Goal: Complete application form: Complete application form

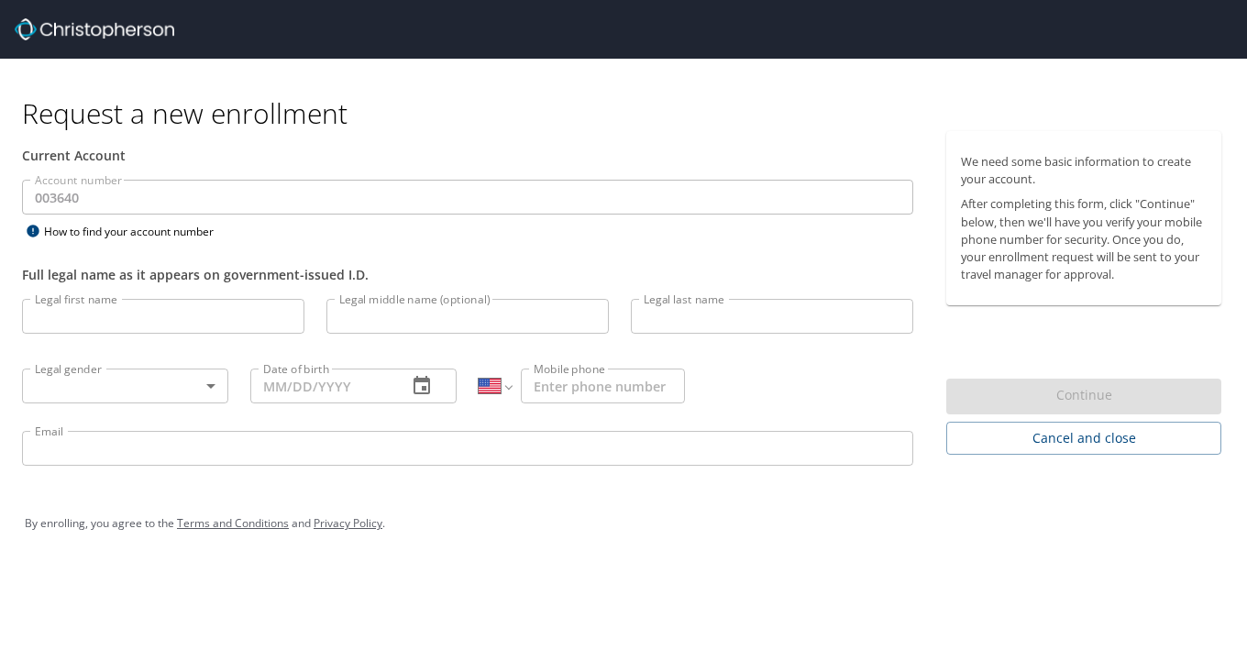
select select "US"
type input "Guoxin"
type input "Sun"
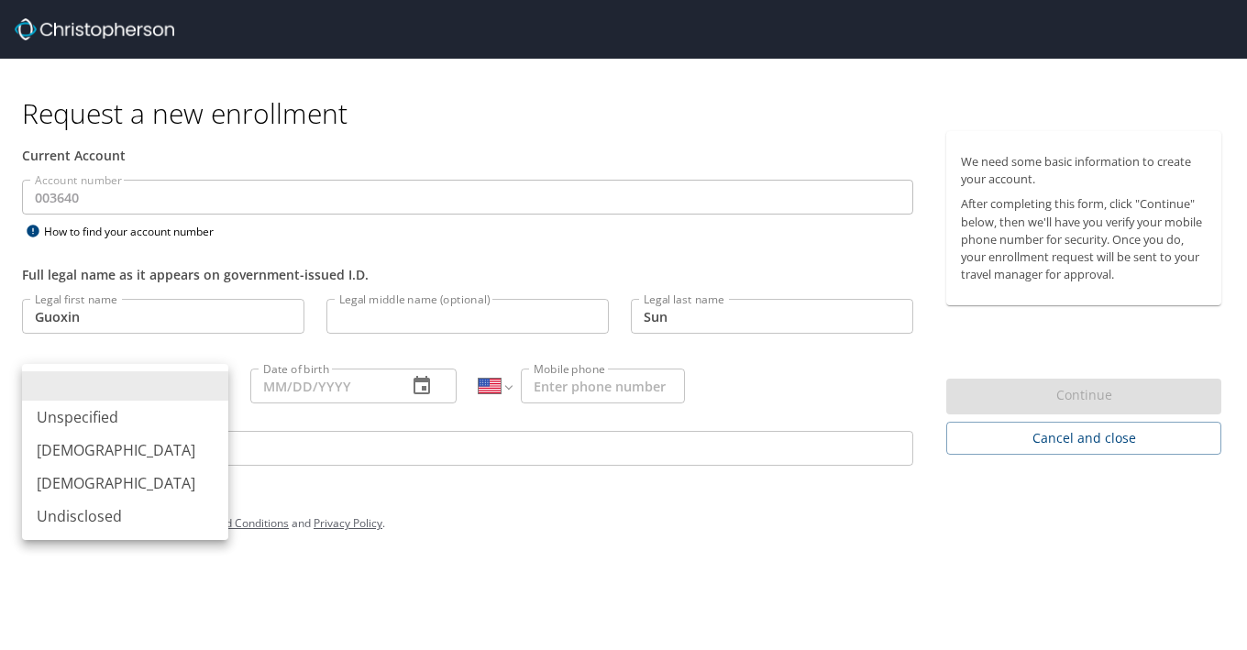
click at [171, 388] on body "Request a new enrollment Current Account Account number 003640 Account number H…" at bounding box center [623, 325] width 1247 height 650
click at [85, 478] on li "[DEMOGRAPHIC_DATA]" at bounding box center [125, 483] width 206 height 33
type input "[DEMOGRAPHIC_DATA]"
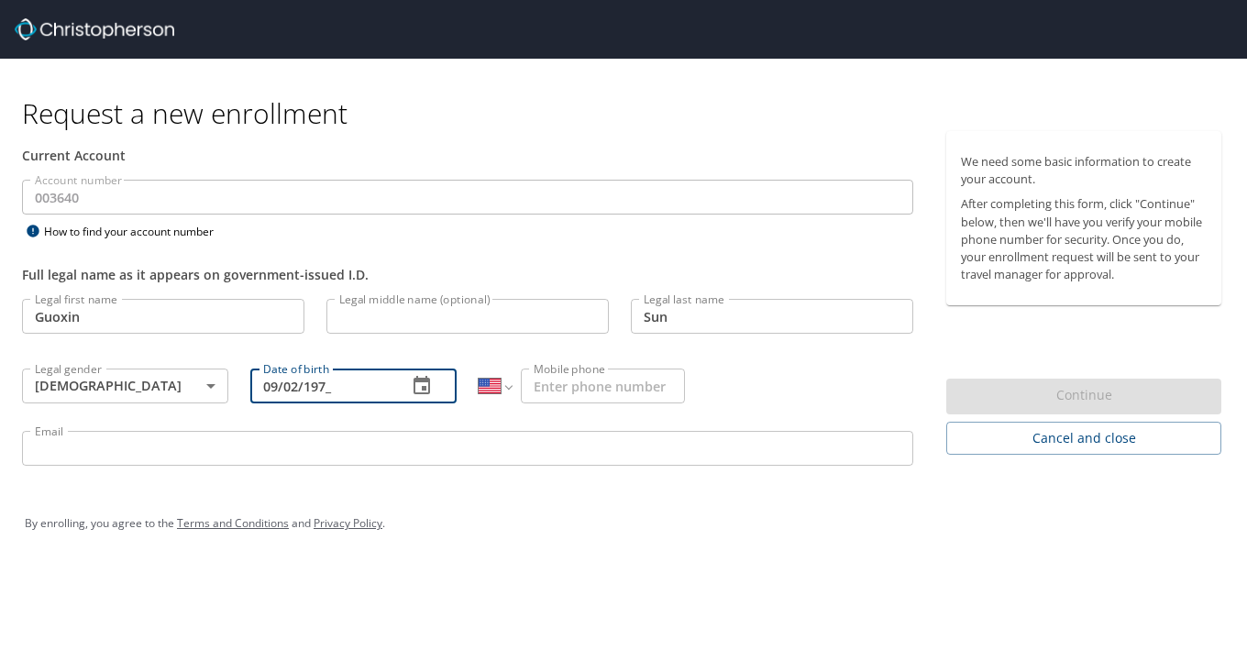
type input "09/02/1979"
drag, startPoint x: 340, startPoint y: 393, endPoint x: 179, endPoint y: 382, distance: 161.9
click at [179, 382] on div "Legal first name Guoxin Legal first name Legal middle name (optional) Legal mid…" at bounding box center [468, 385] width 914 height 194
type input "09/02/1979"
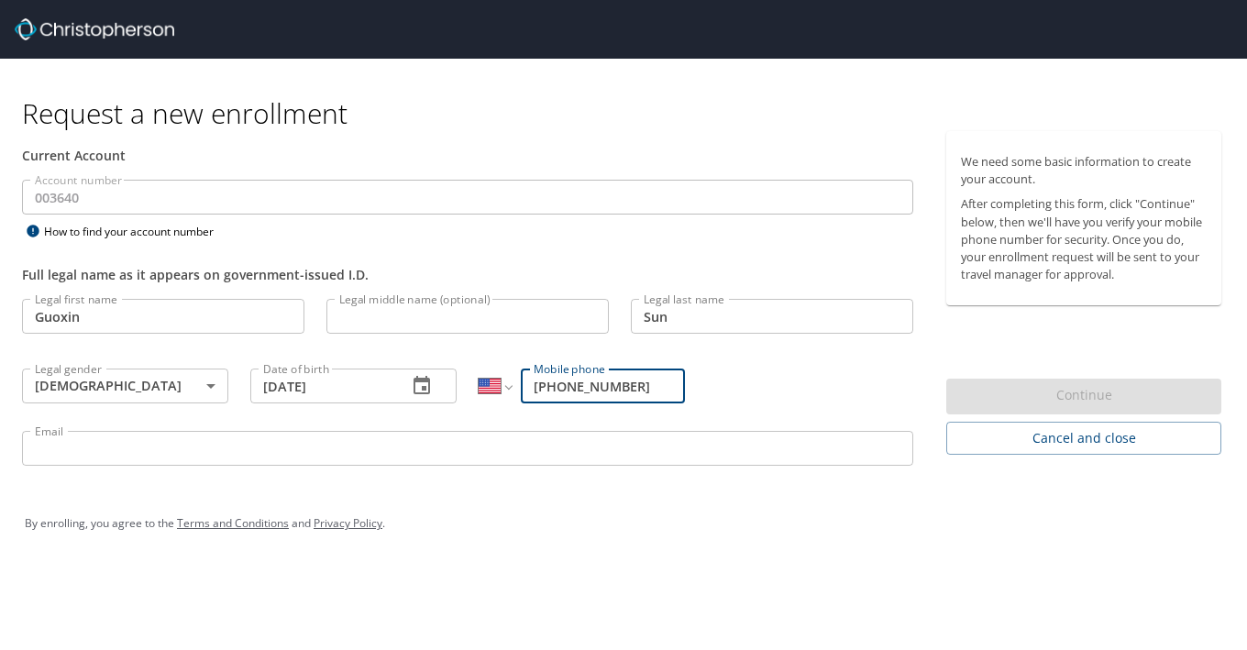
type input "(334) 492-3489"
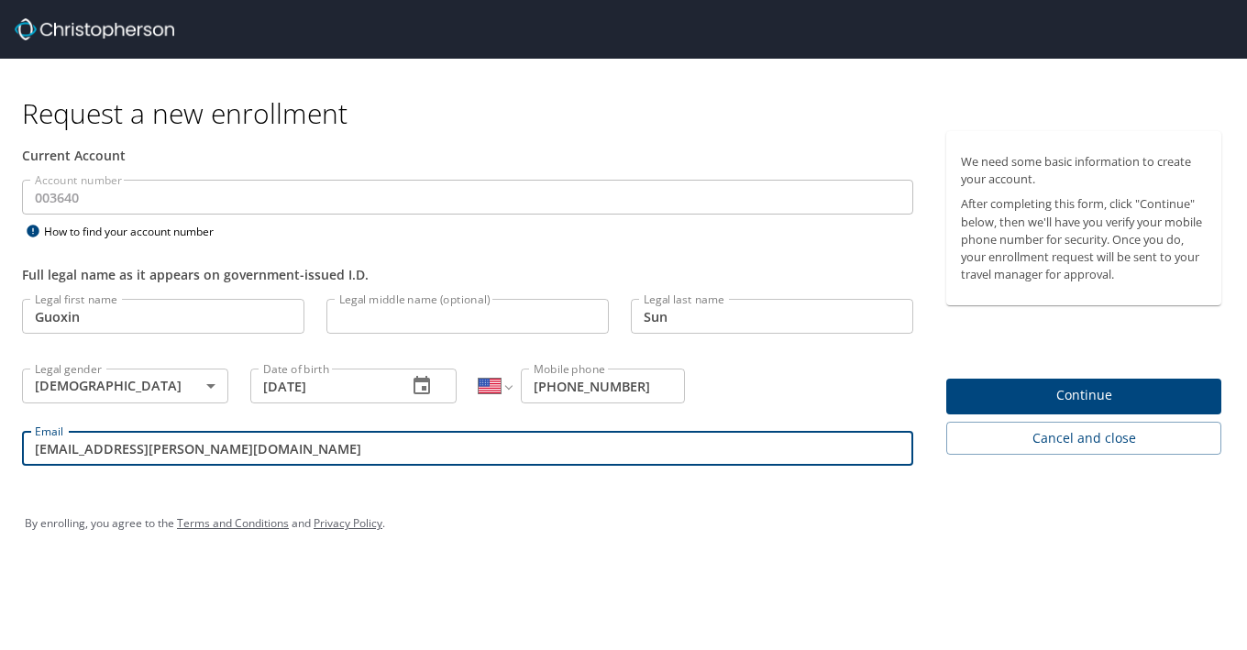
type input "gsun111608@troy.edu"
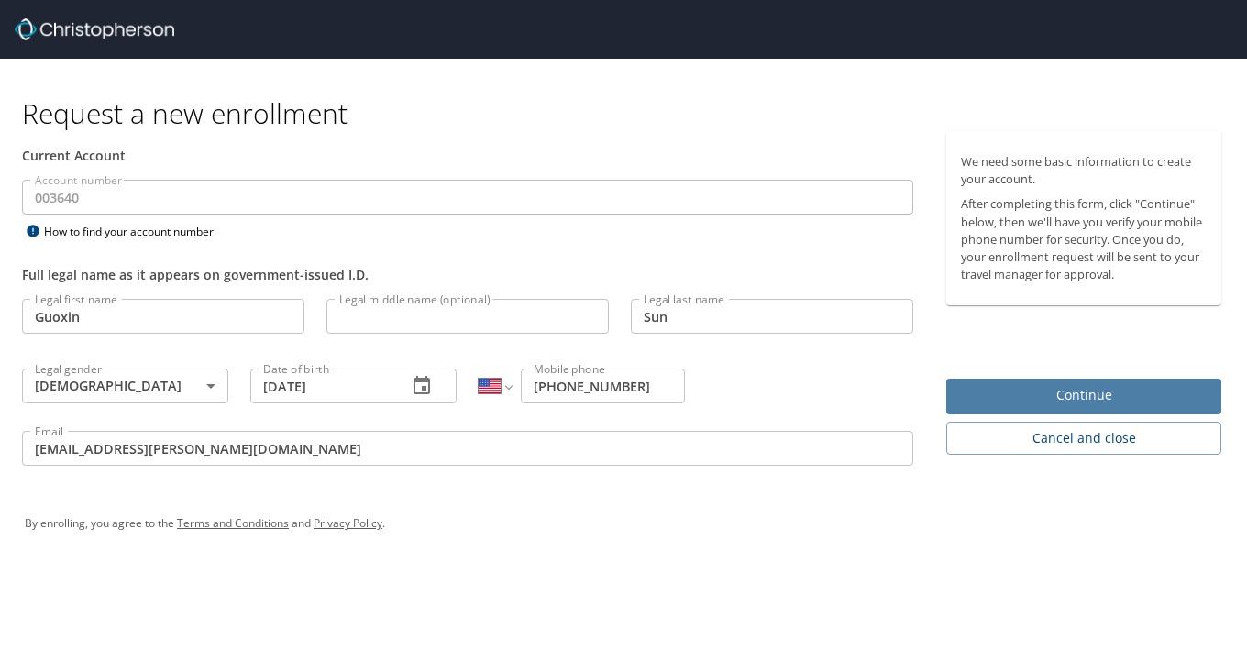
click at [1091, 387] on span "Continue" at bounding box center [1084, 395] width 246 height 23
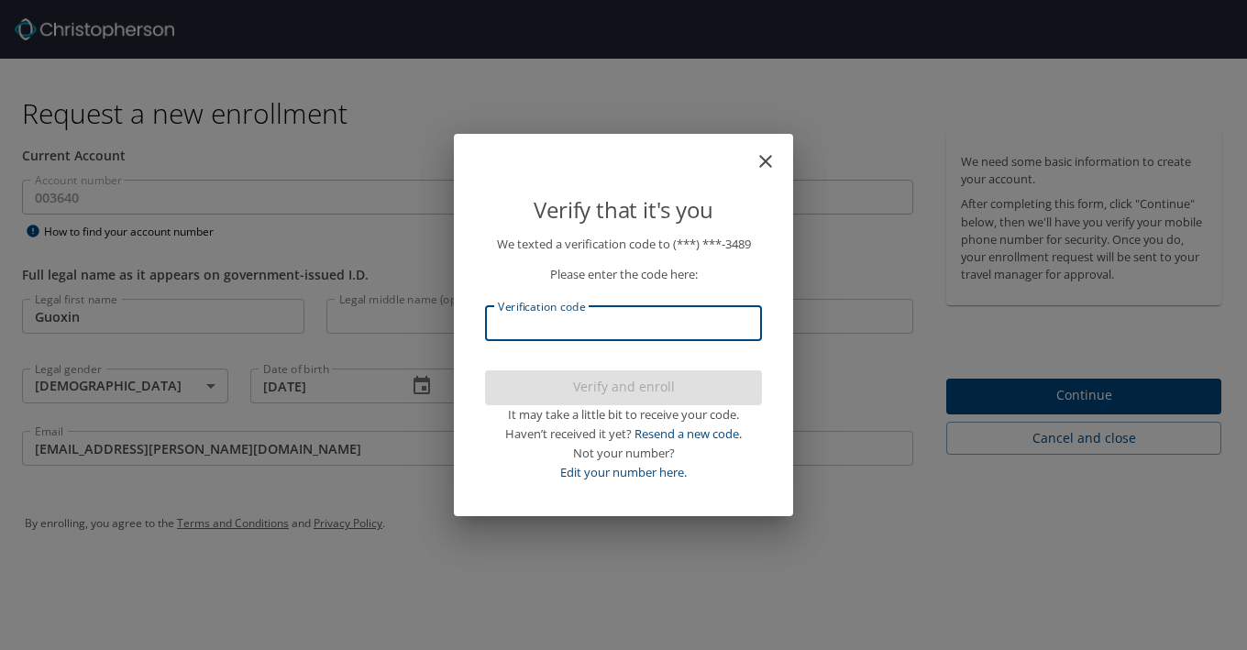
drag, startPoint x: 584, startPoint y: 334, endPoint x: 548, endPoint y: 329, distance: 36.1
click at [584, 334] on input "Verification code" at bounding box center [623, 323] width 277 height 35
click at [586, 330] on input "60" at bounding box center [623, 323] width 277 height 35
click at [585, 330] on input "601" at bounding box center [623, 323] width 277 height 35
click at [548, 329] on input "60100" at bounding box center [623, 323] width 277 height 35
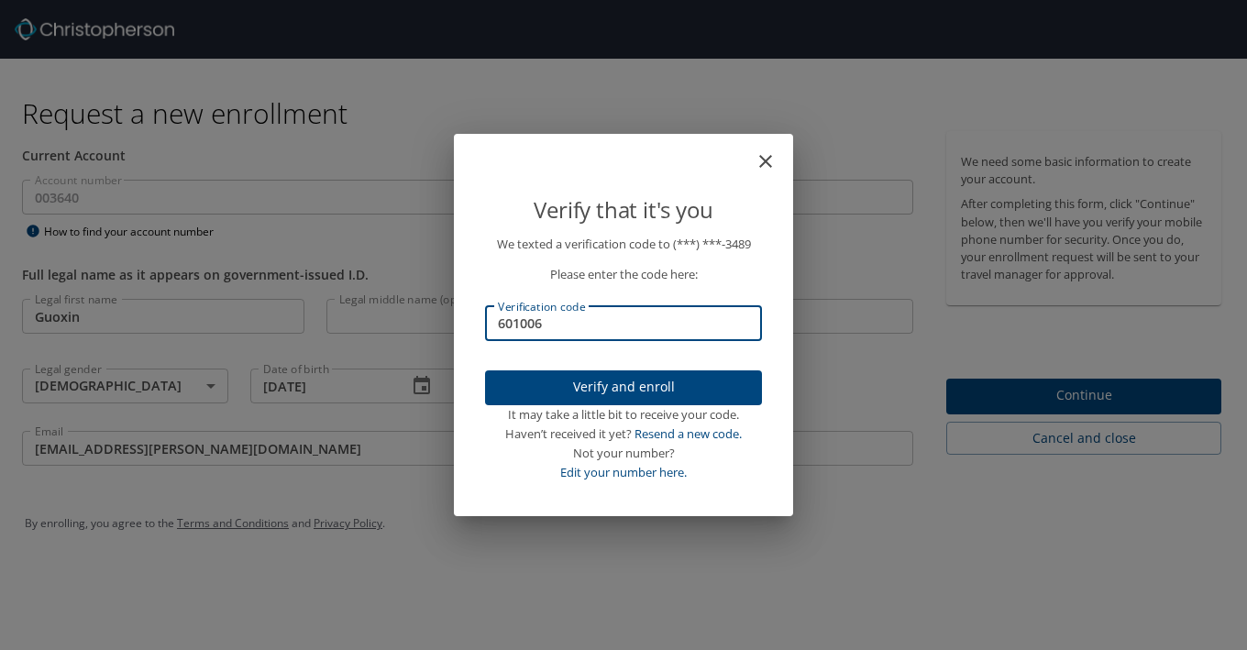
type input "6010060"
click at [547, 330] on input "6010060" at bounding box center [623, 323] width 277 height 35
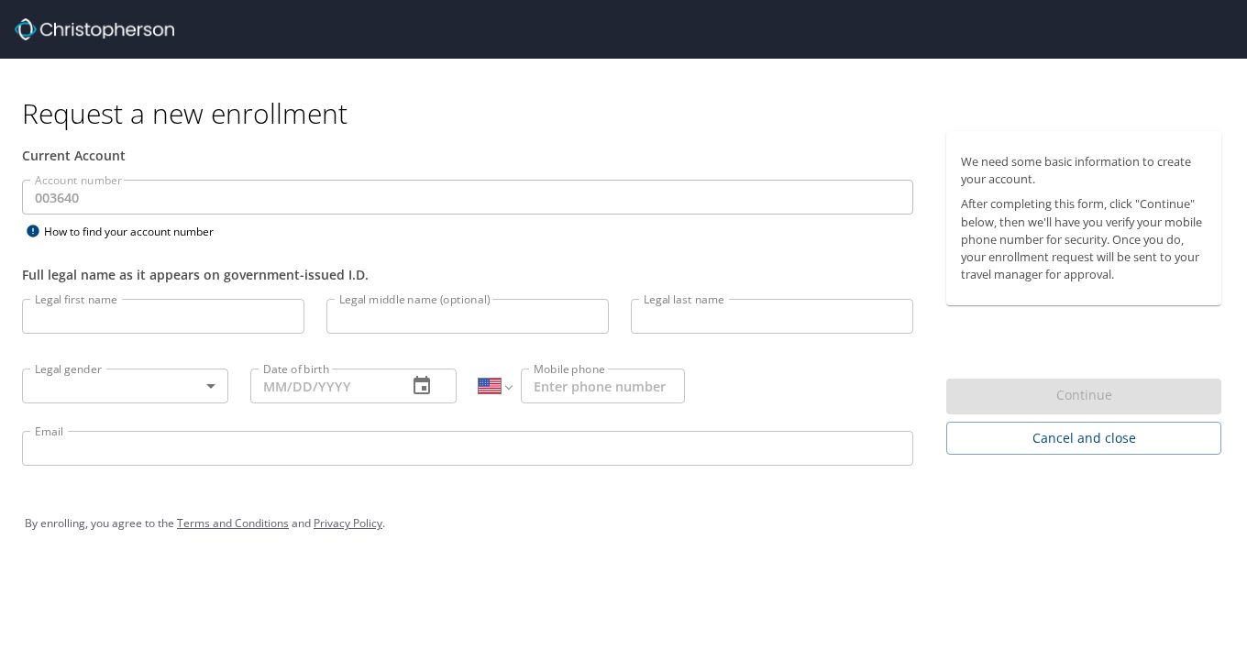
select select "US"
type input "Guoxin"
type input "Sun"
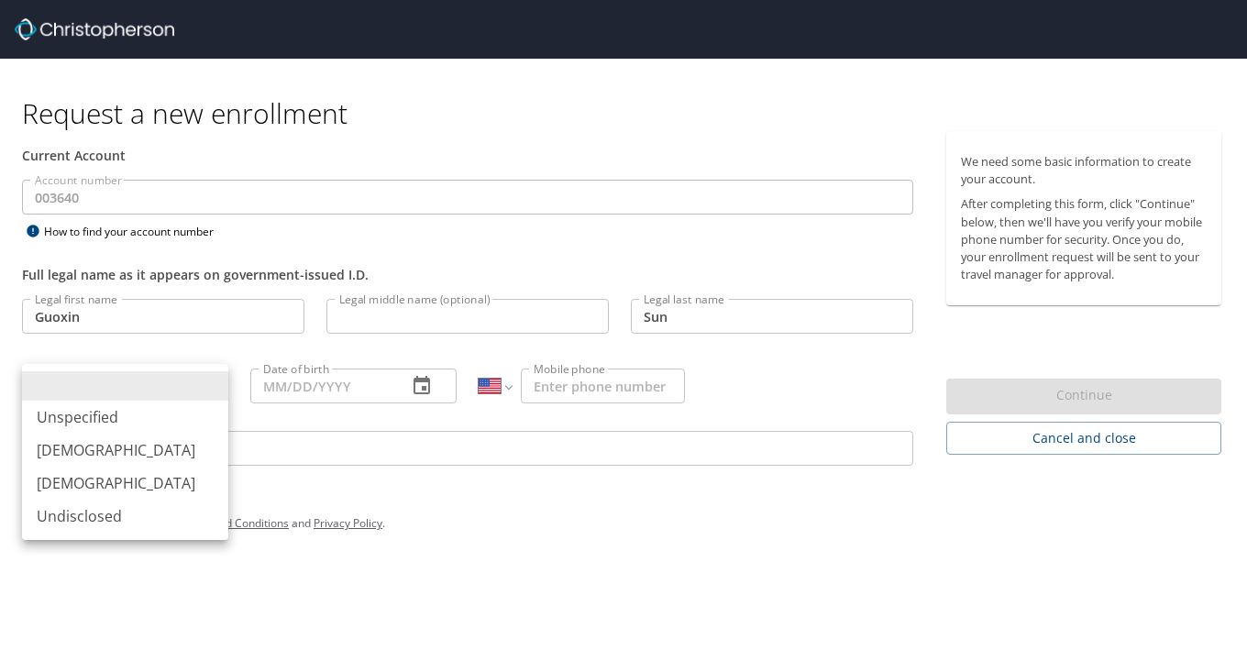
click at [60, 379] on body "Request a new enrollment Current Account Account number 003640 Account number H…" at bounding box center [623, 325] width 1247 height 650
click at [78, 481] on li "[DEMOGRAPHIC_DATA]" at bounding box center [125, 483] width 206 height 33
type input "[DEMOGRAPHIC_DATA]"
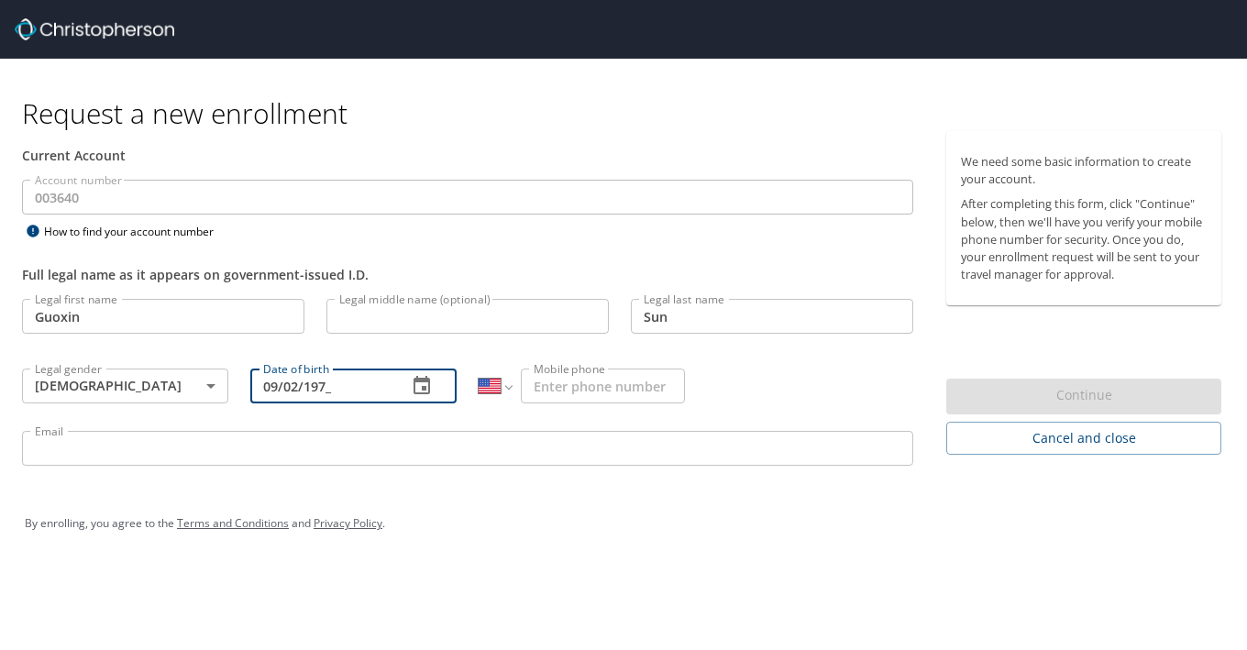
type input "[DATE]"
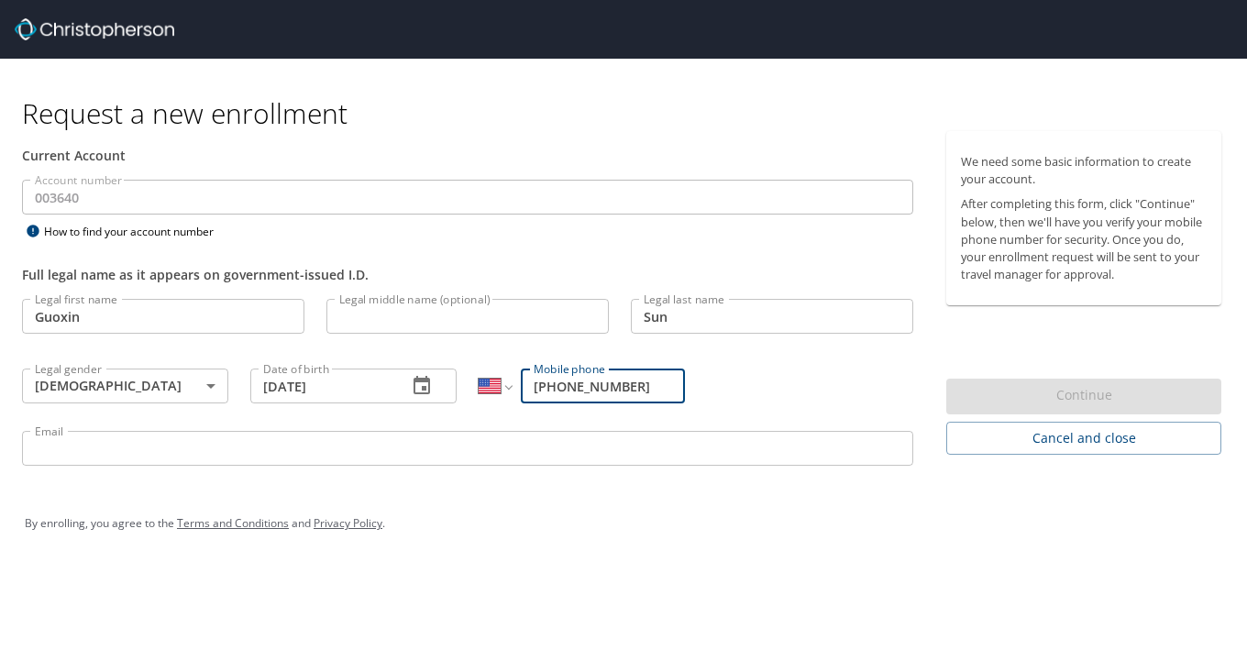
type input "[PHONE_NUMBER]"
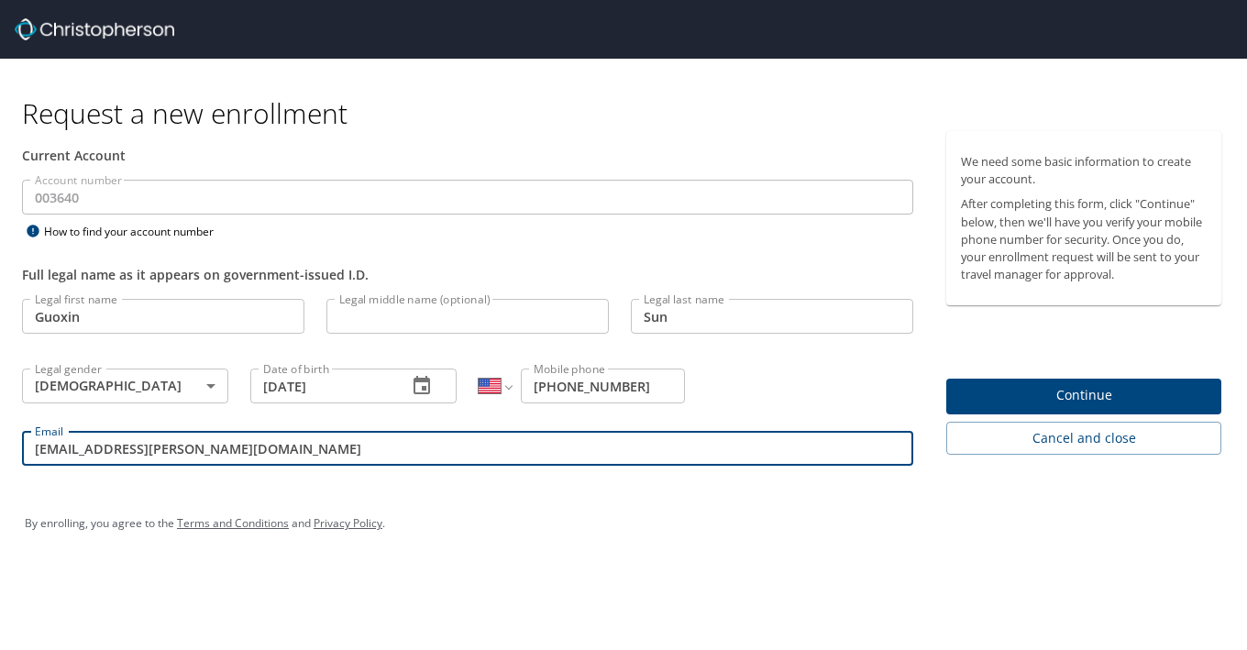
type input "[EMAIL_ADDRESS][PERSON_NAME][DOMAIN_NAME]"
click at [1101, 410] on button "Continue" at bounding box center [1084, 397] width 275 height 36
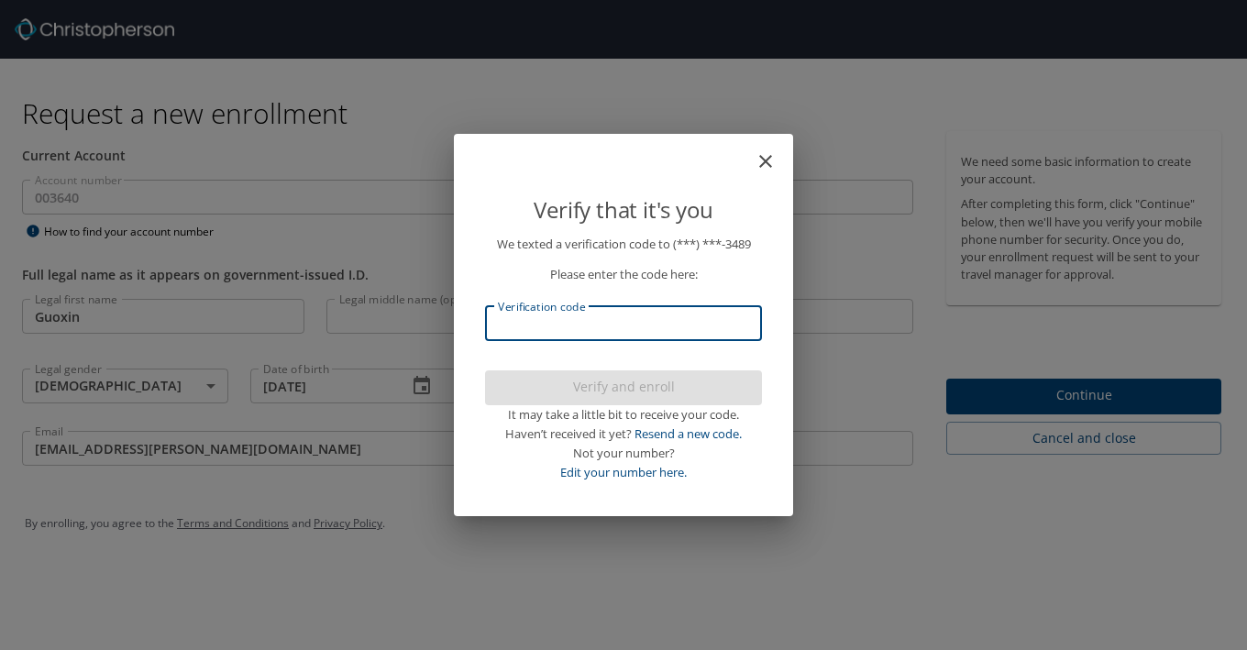
click at [584, 336] on input "Verification code" at bounding box center [623, 323] width 277 height 35
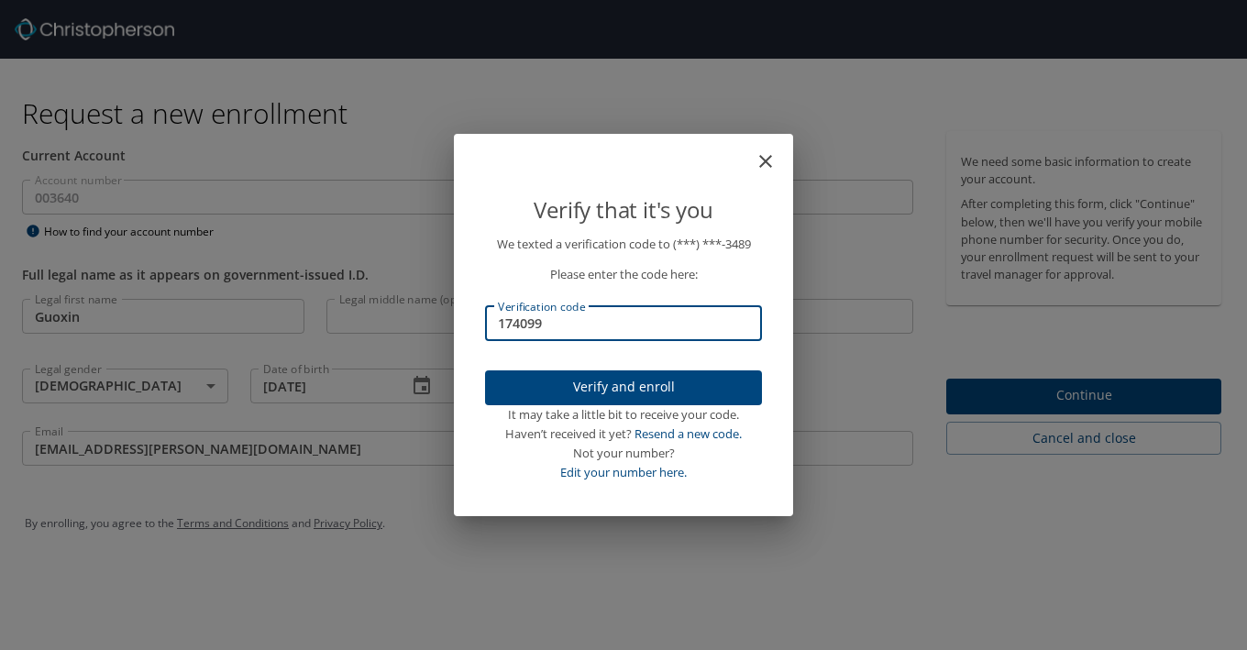
type input "174099"
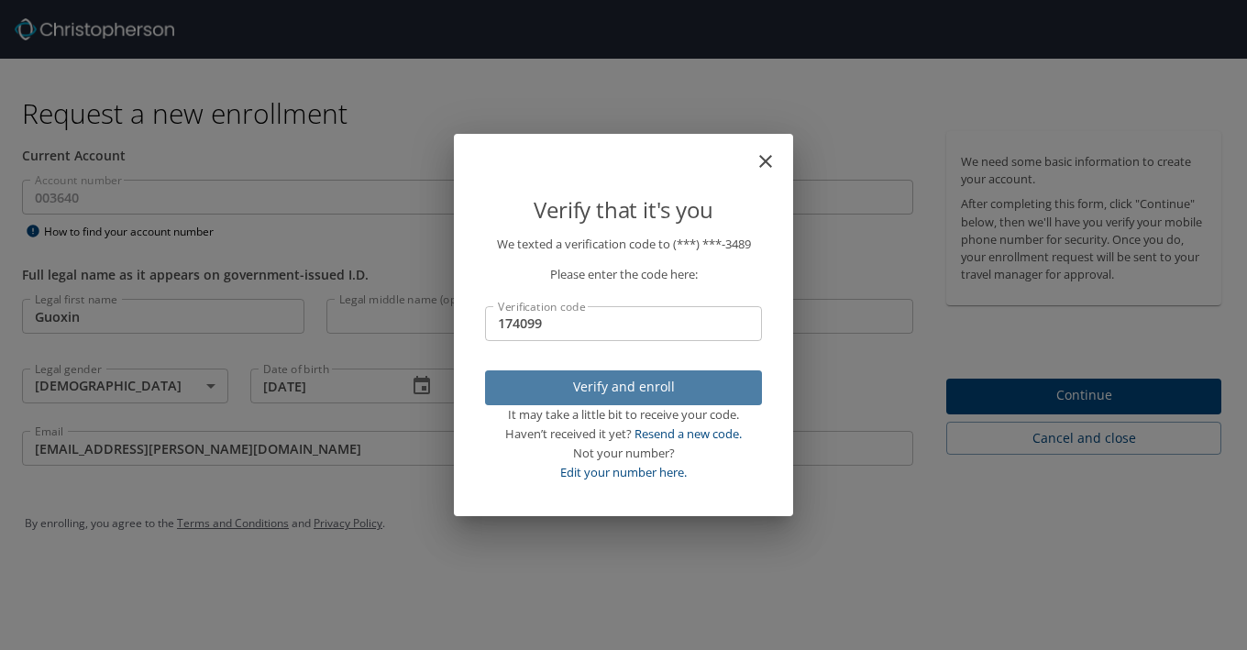
click at [572, 386] on span "Verify and enroll" at bounding box center [624, 387] width 248 height 23
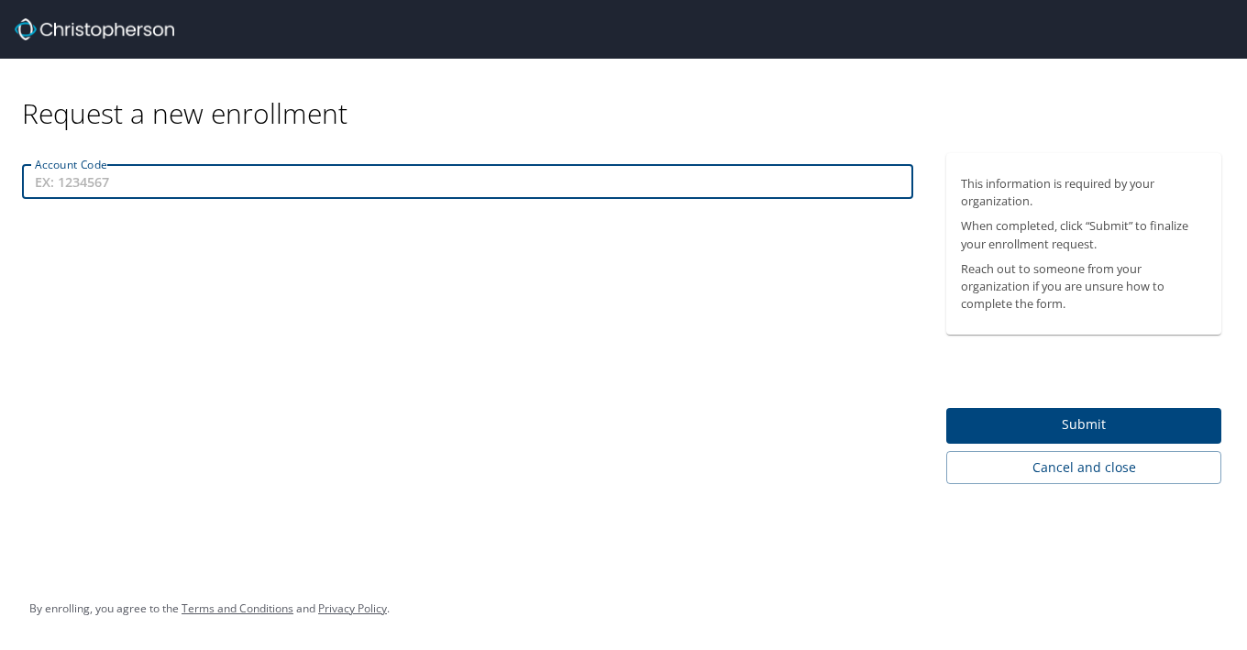
click at [150, 186] on input "Account Code" at bounding box center [468, 181] width 892 height 35
click at [147, 175] on input "Account Code" at bounding box center [468, 181] width 892 height 35
click at [157, 187] on input "Account Code" at bounding box center [468, 181] width 892 height 35
click at [58, 175] on input "Account Code" at bounding box center [468, 181] width 892 height 35
click at [69, 182] on input "Account Code" at bounding box center [468, 181] width 892 height 35
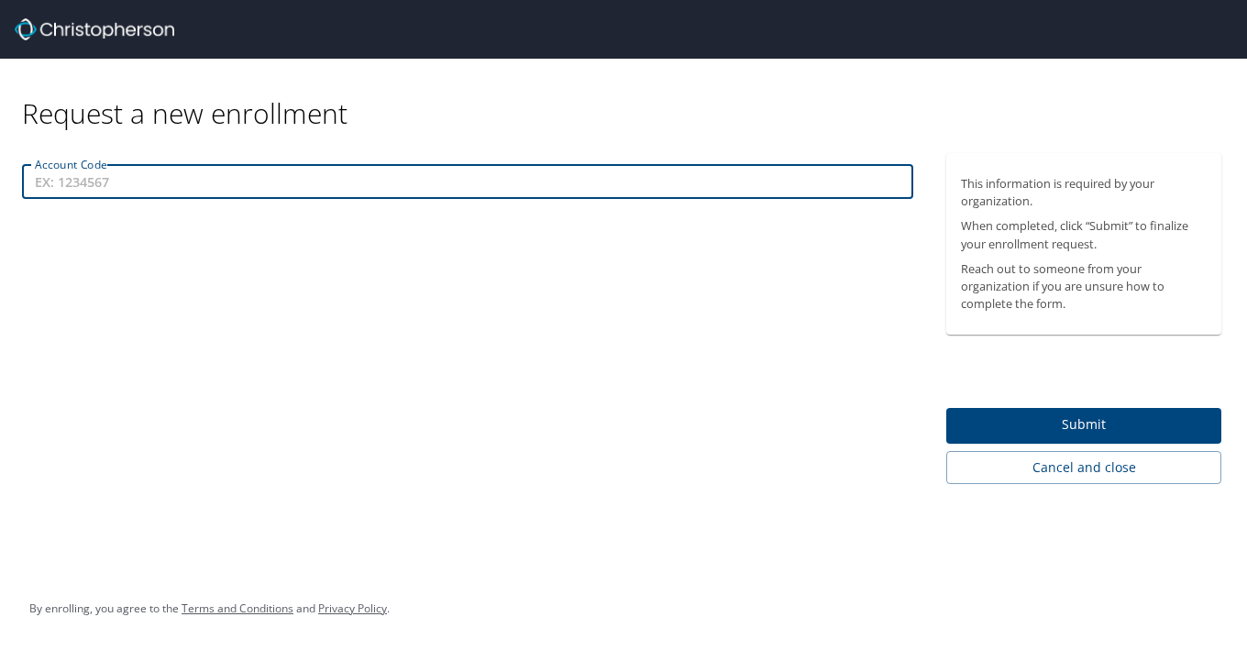
click at [123, 190] on input "Account Code" at bounding box center [468, 181] width 892 height 35
click at [126, 193] on input "Account Code" at bounding box center [468, 181] width 892 height 35
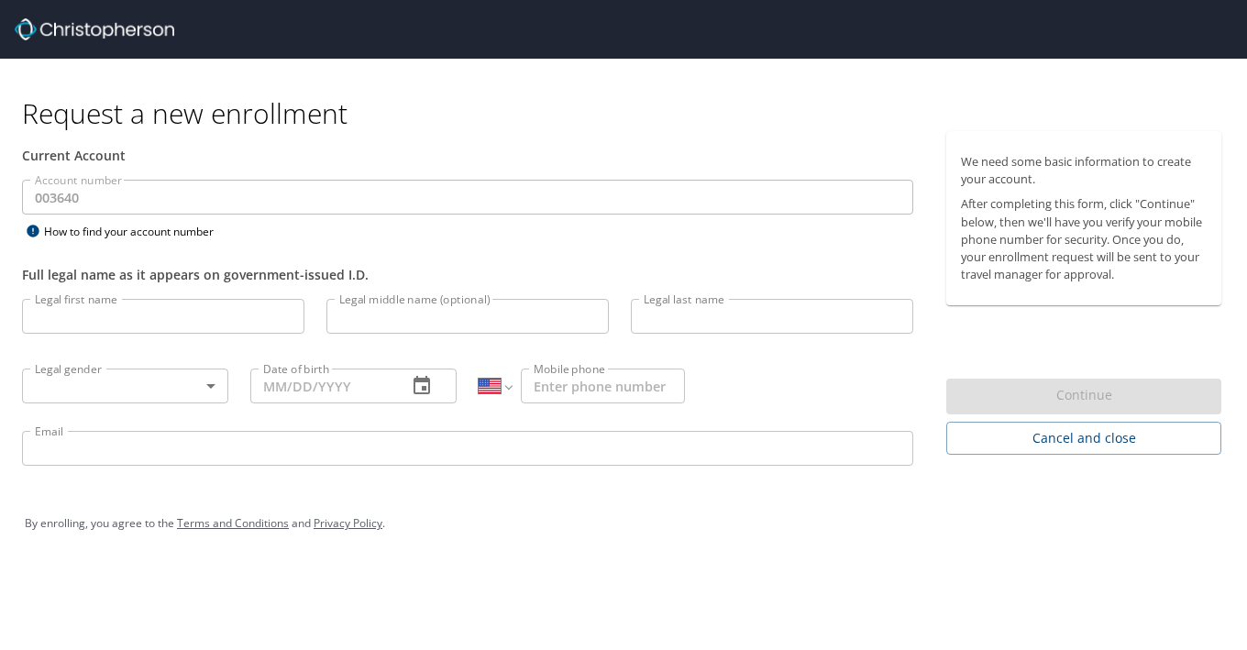
select select "US"
click at [505, 1] on div at bounding box center [631, 29] width 1233 height 59
select select "US"
click at [159, 29] on img at bounding box center [95, 29] width 160 height 22
click at [114, 28] on img at bounding box center [95, 29] width 160 height 22
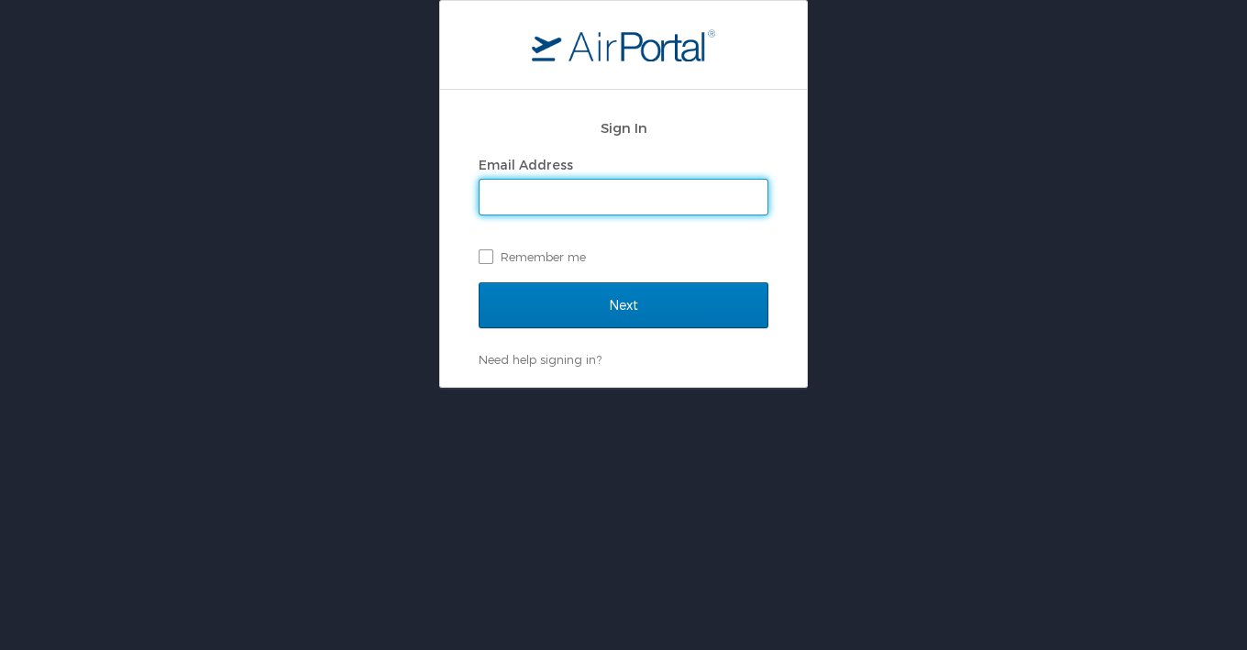
click at [562, 193] on input "Email Address" at bounding box center [624, 197] width 288 height 35
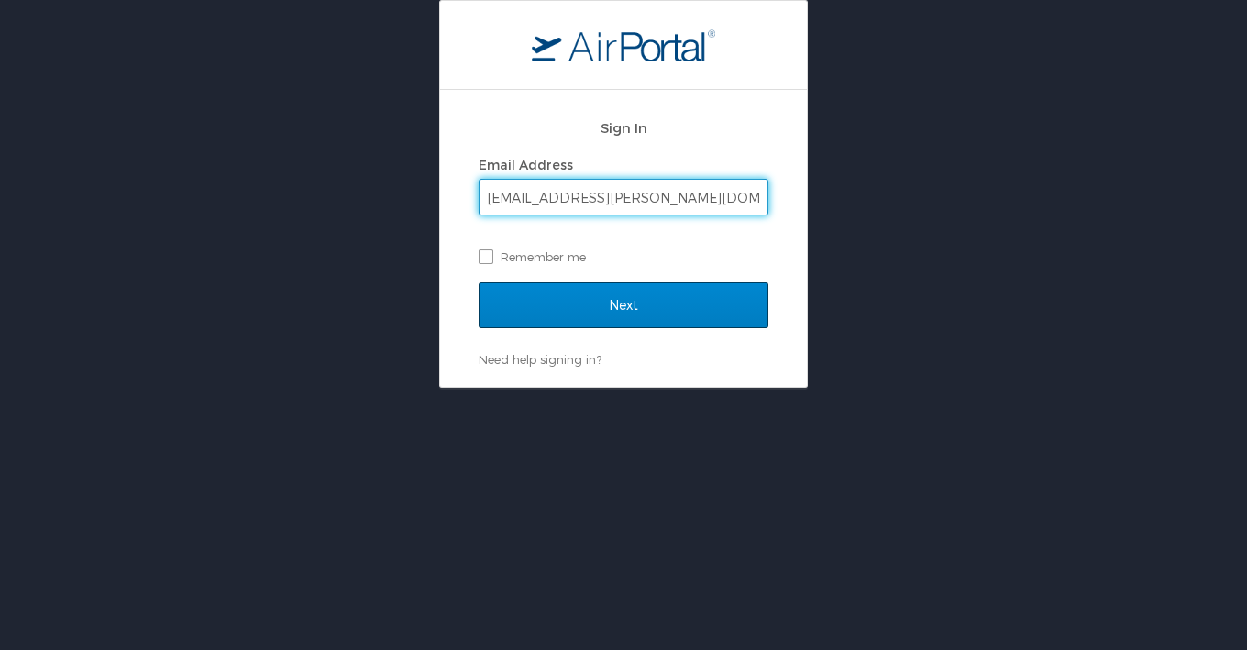
type input "[EMAIL_ADDRESS][PERSON_NAME][DOMAIN_NAME]"
click at [593, 305] on input "Next" at bounding box center [624, 306] width 290 height 46
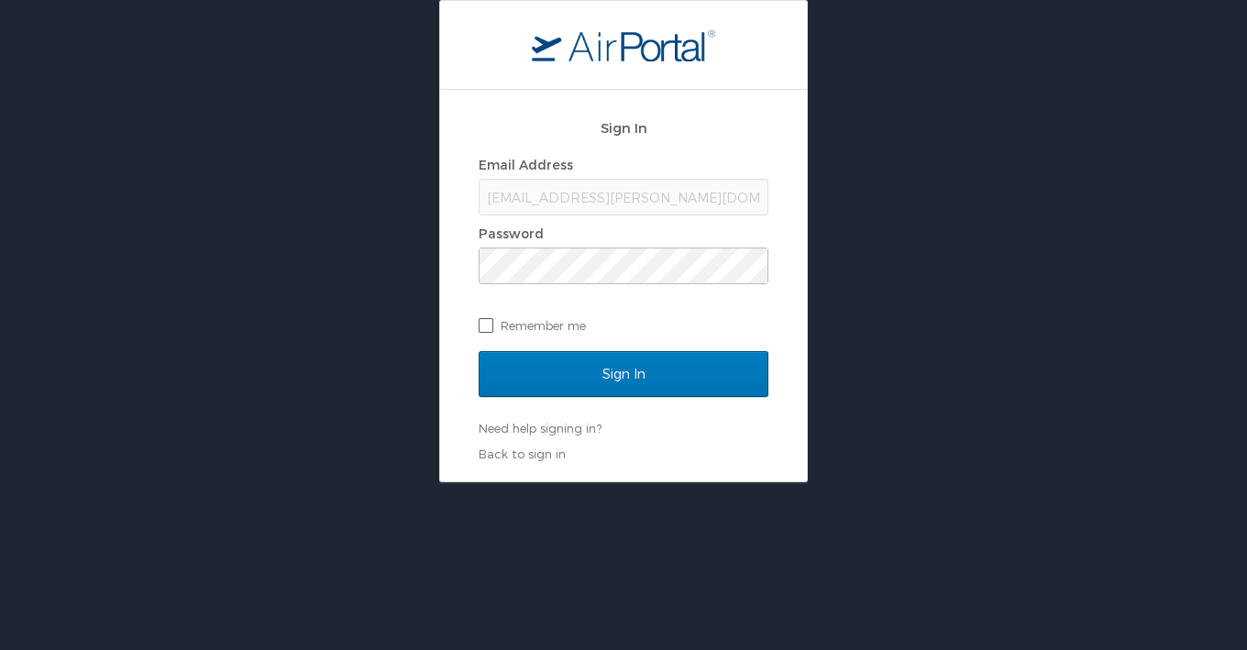
click at [712, 316] on label "Remember me" at bounding box center [624, 326] width 290 height 28
click at [491, 318] on input "Remember me" at bounding box center [485, 324] width 12 height 12
checkbox input "true"
click at [536, 432] on link "Need help signing in?" at bounding box center [540, 428] width 123 height 15
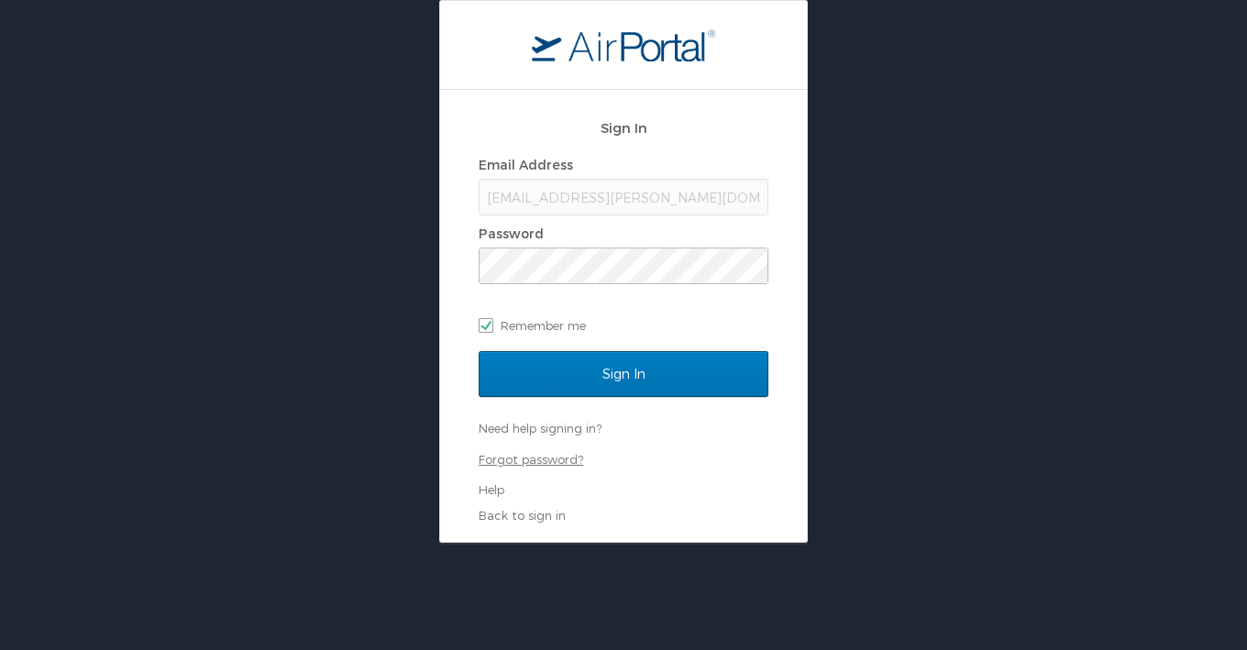
click at [521, 463] on link "Forgot password?" at bounding box center [531, 459] width 105 height 15
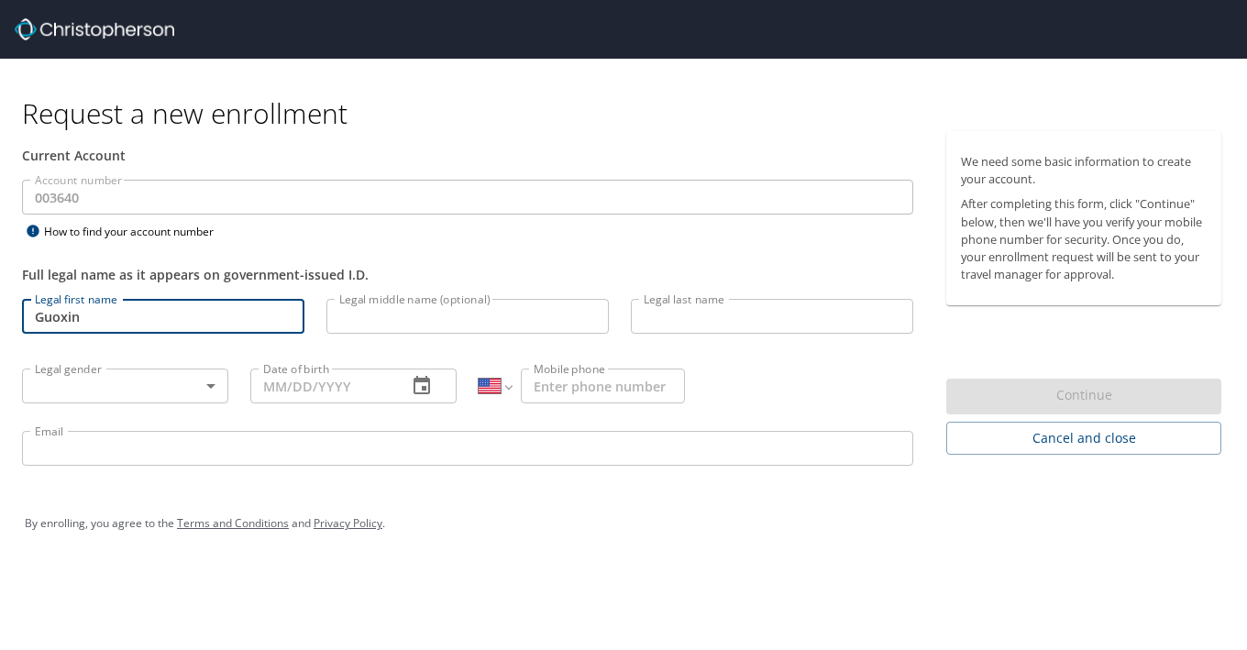
select select "US"
type input "Guoxin"
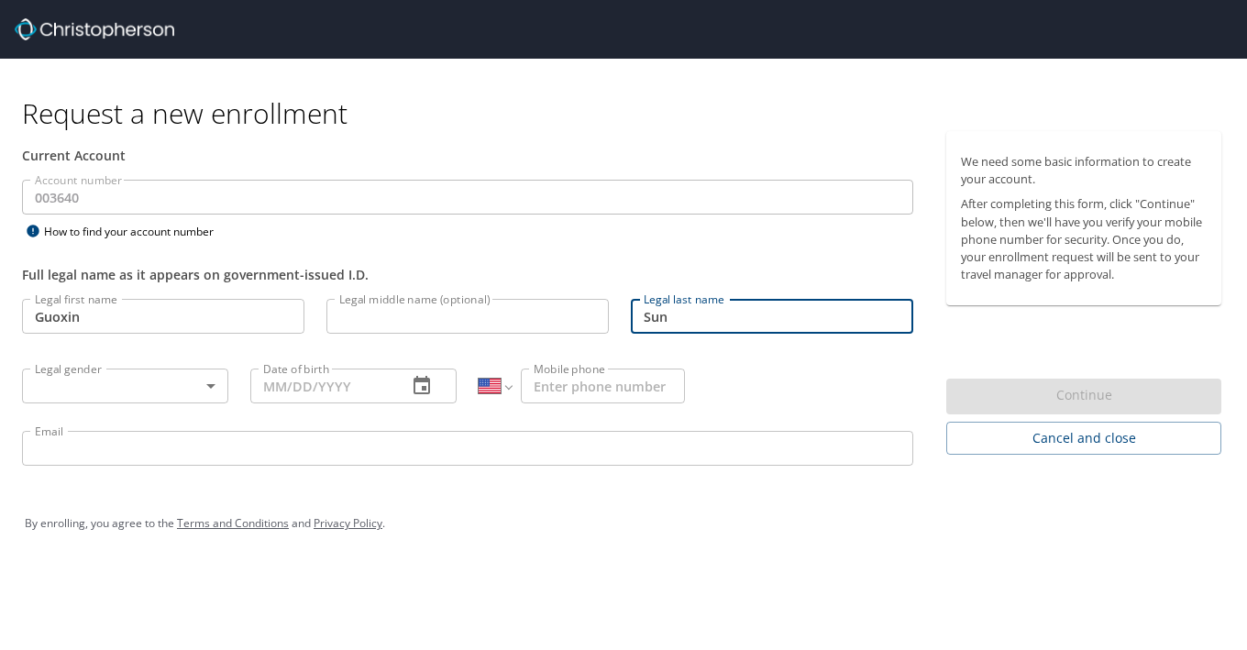
type input "Sun"
click at [181, 389] on body "Request a new enrollment Current Account Account number 003640 Account number H…" at bounding box center [623, 325] width 1247 height 650
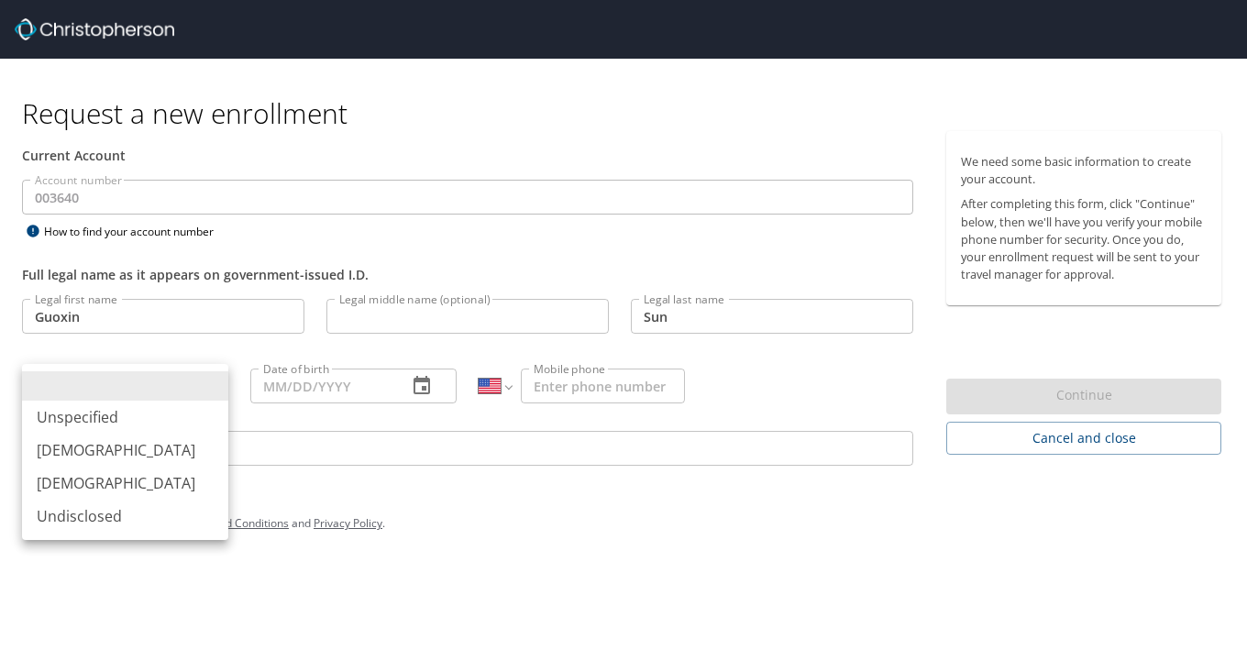
click at [121, 481] on li "[DEMOGRAPHIC_DATA]" at bounding box center [125, 483] width 206 height 33
type input "[DEMOGRAPHIC_DATA]"
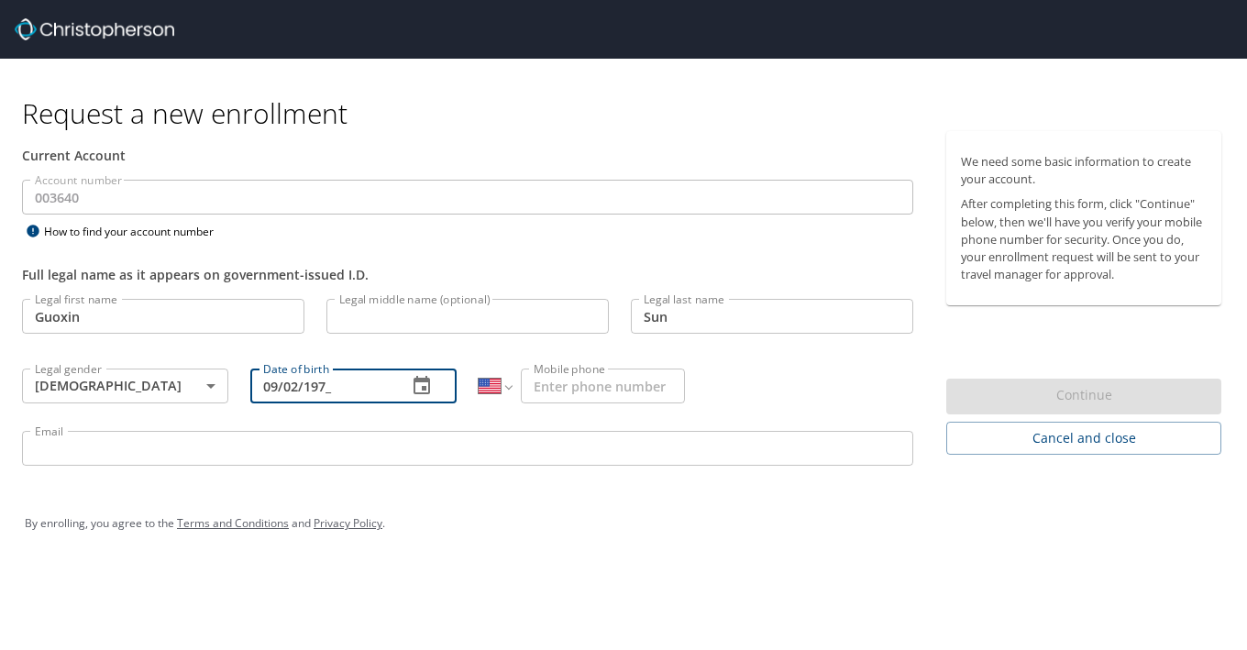
type input "09/02/1979"
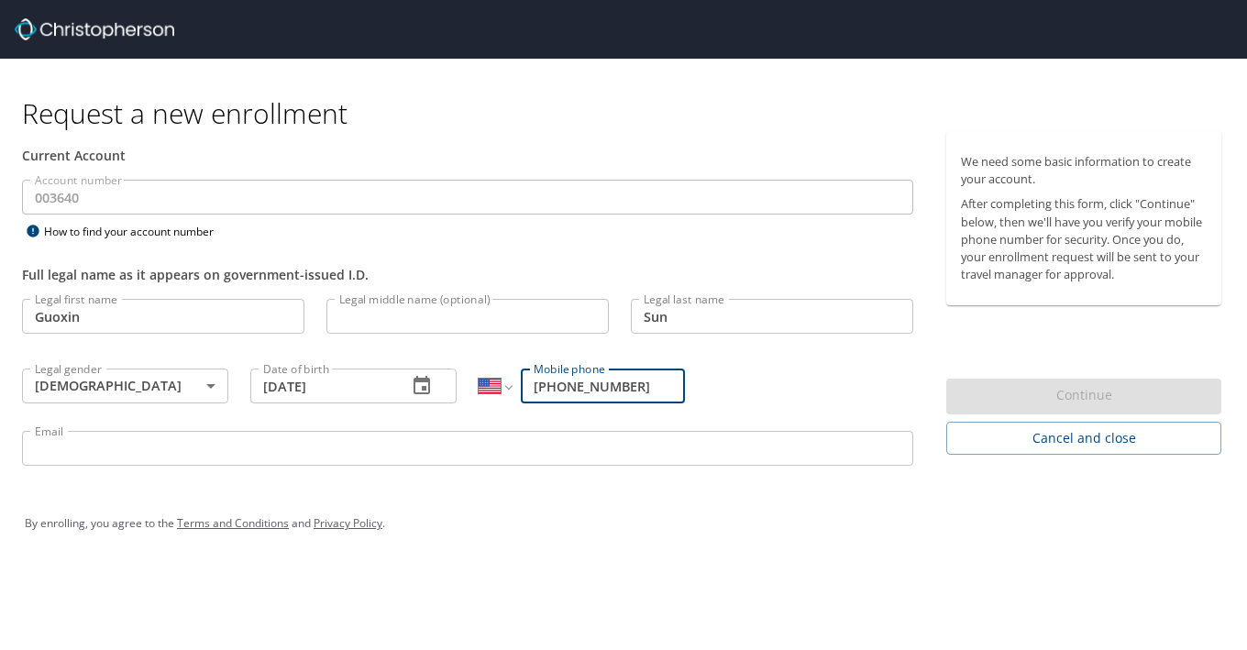
type input "[PHONE_NUMBER]"
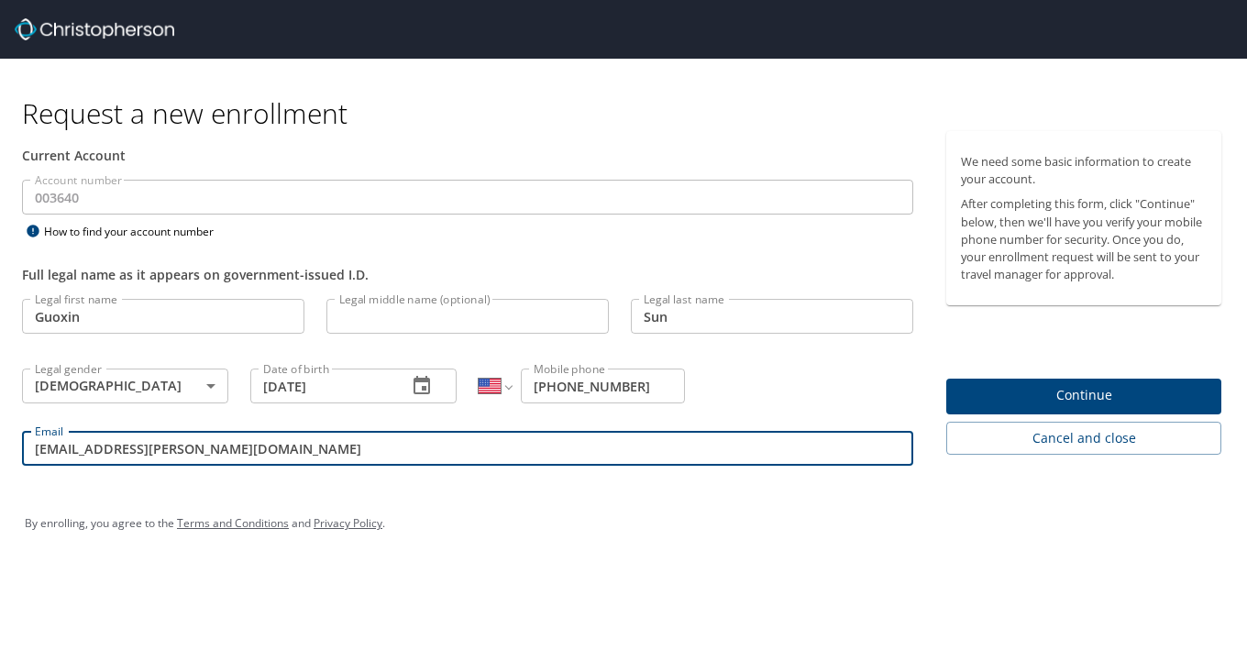
type input "gsun111608@troy.edu"
click at [1015, 400] on span "Continue" at bounding box center [1084, 395] width 246 height 23
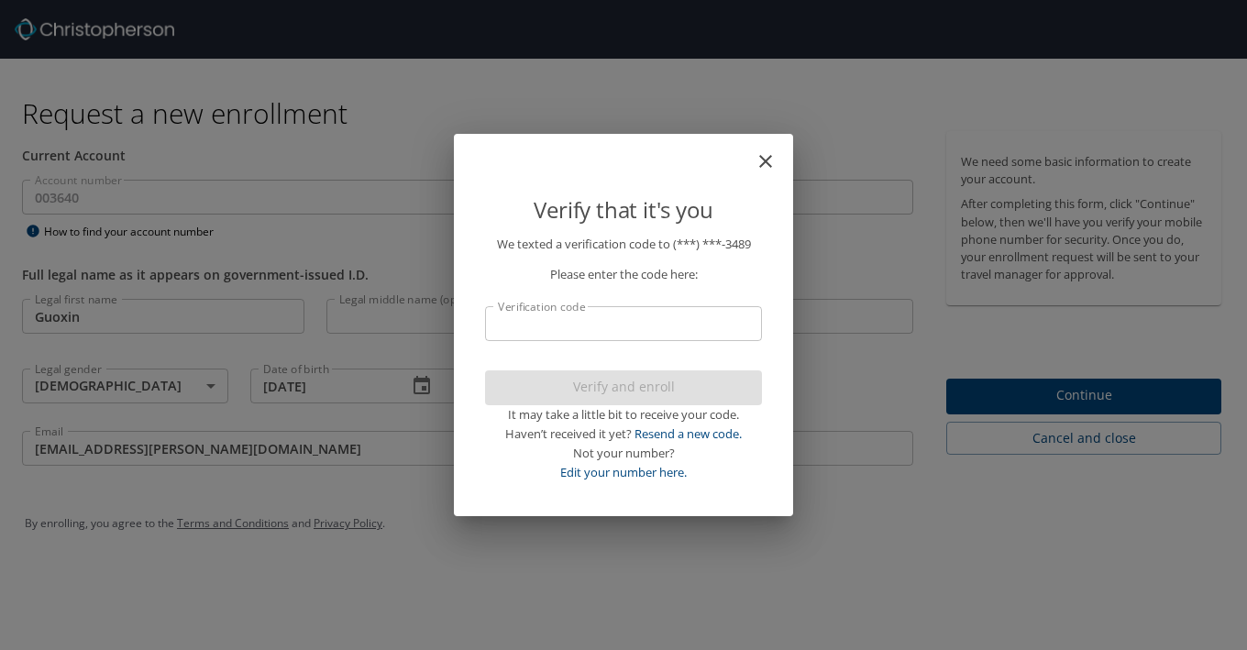
click at [606, 330] on input "Verification code" at bounding box center [623, 323] width 277 height 35
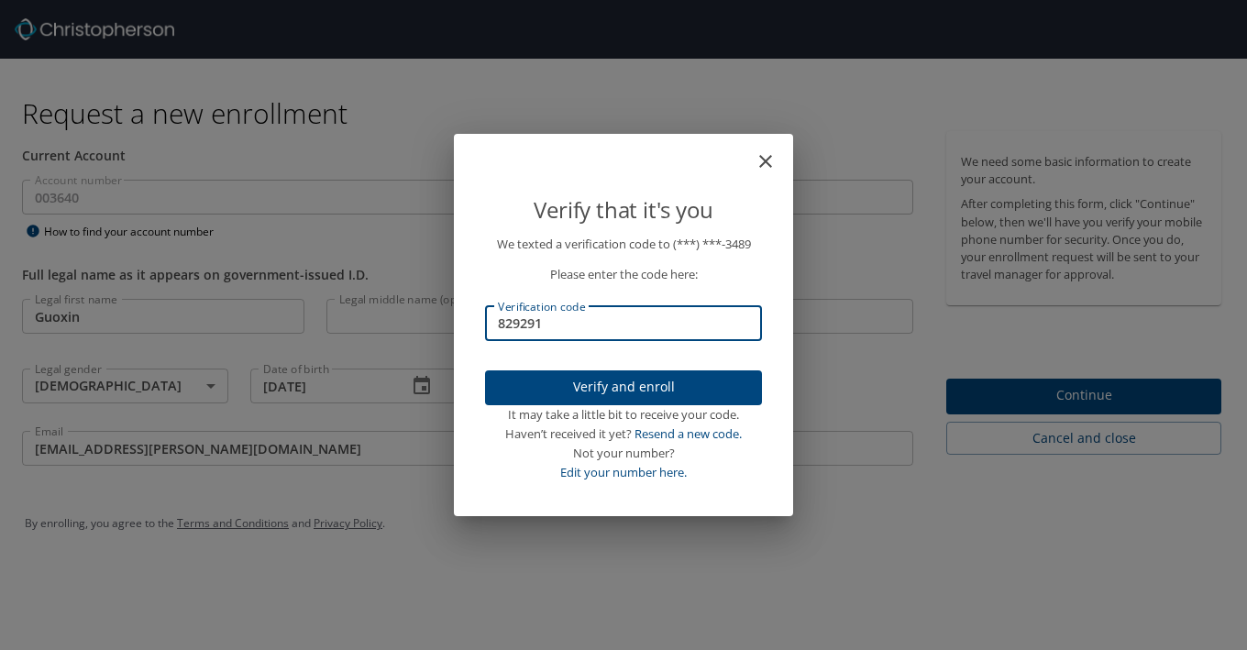
type input "829291"
click at [636, 386] on span "Verify and enroll" at bounding box center [624, 387] width 248 height 23
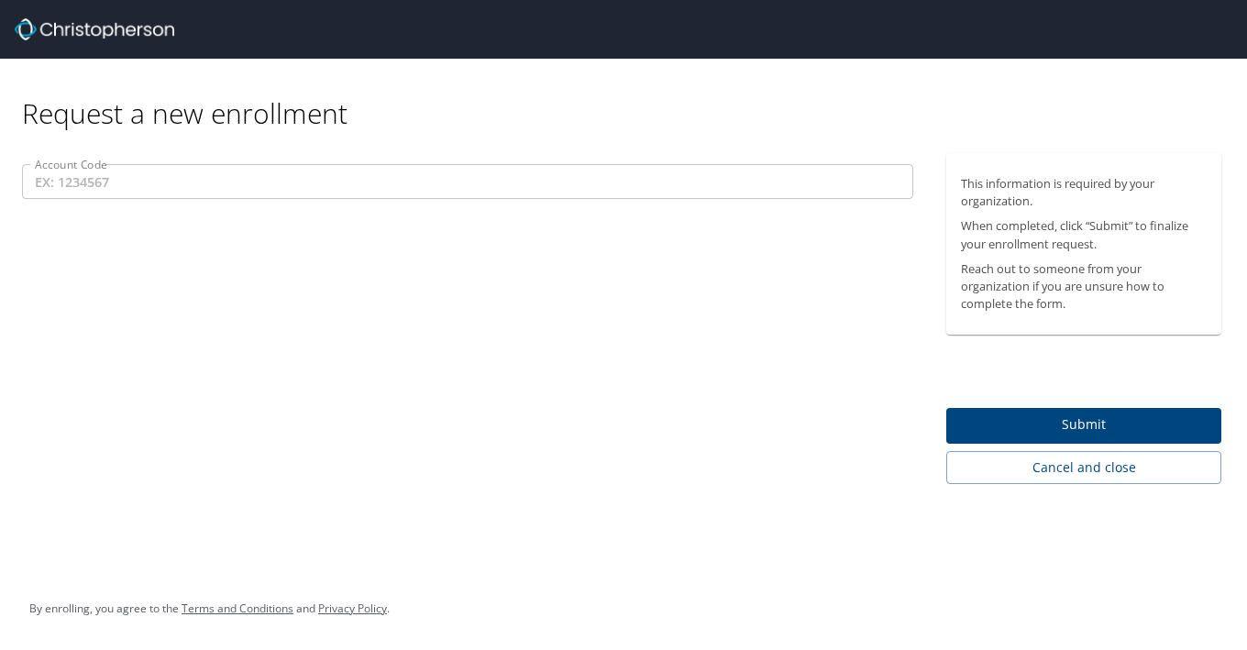
click at [535, 190] on input "Account Code" at bounding box center [468, 181] width 892 height 35
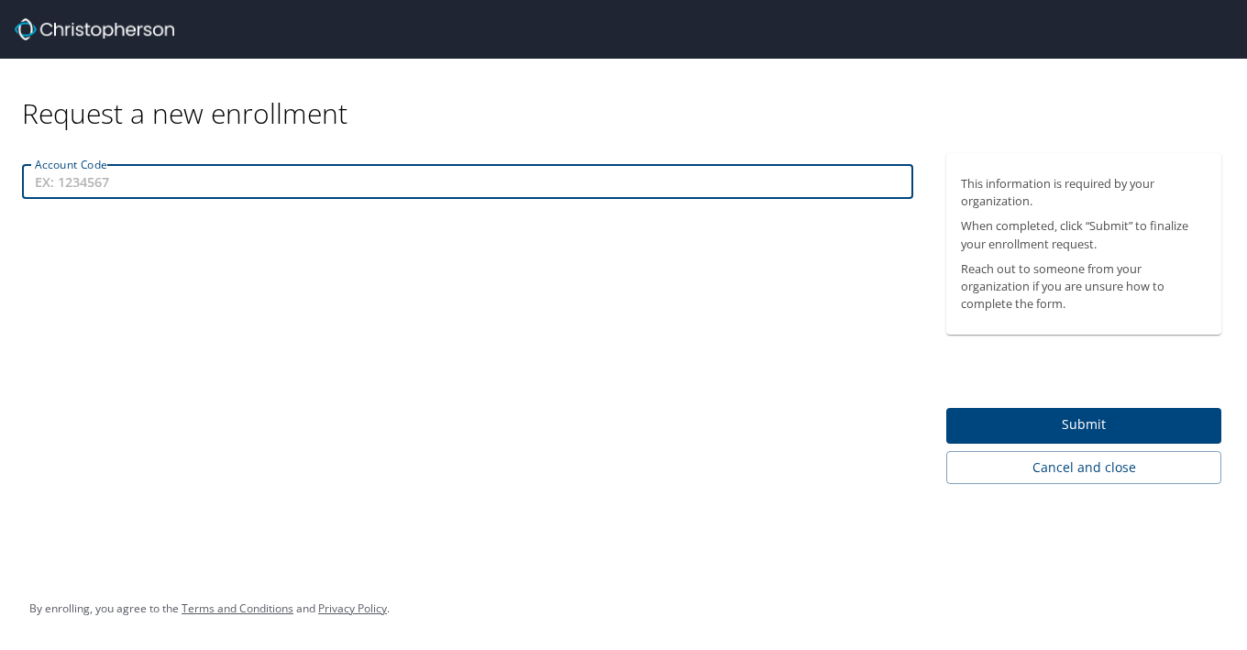
click at [215, 191] on input "Account Code" at bounding box center [468, 181] width 892 height 35
type input "3"
type input "003640"
click at [1063, 424] on span "Submit" at bounding box center [1084, 425] width 246 height 23
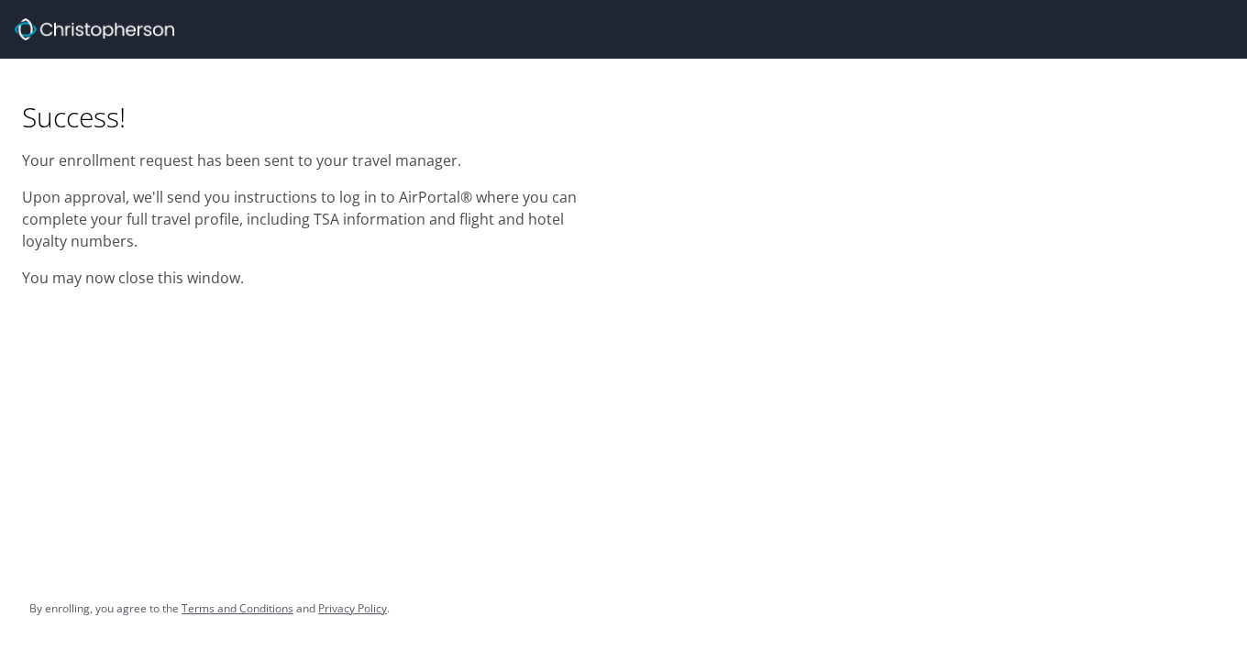
click at [82, 34] on img at bounding box center [95, 29] width 160 height 22
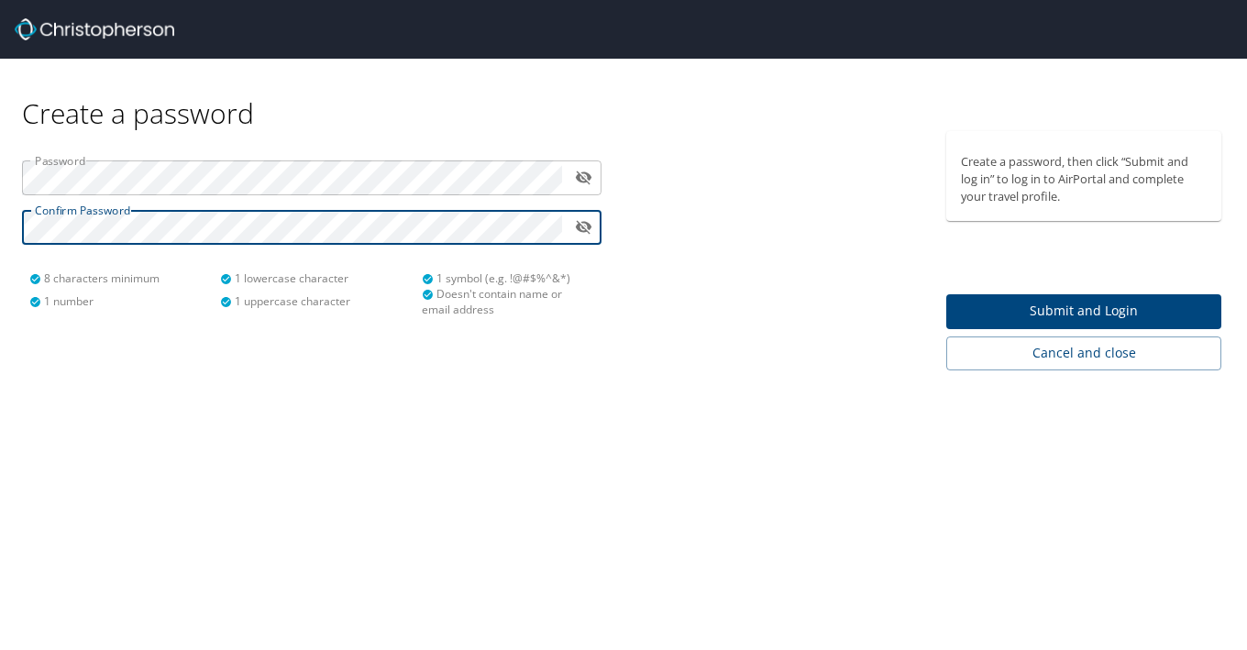
click at [585, 228] on icon "toggle password visibility" at bounding box center [583, 226] width 17 height 17
click at [586, 187] on button "toggle password visibility" at bounding box center [584, 177] width 28 height 28
click at [576, 181] on icon "toggle password visibility" at bounding box center [583, 177] width 17 height 17
click at [1049, 316] on span "Submit and Login" at bounding box center [1084, 311] width 246 height 23
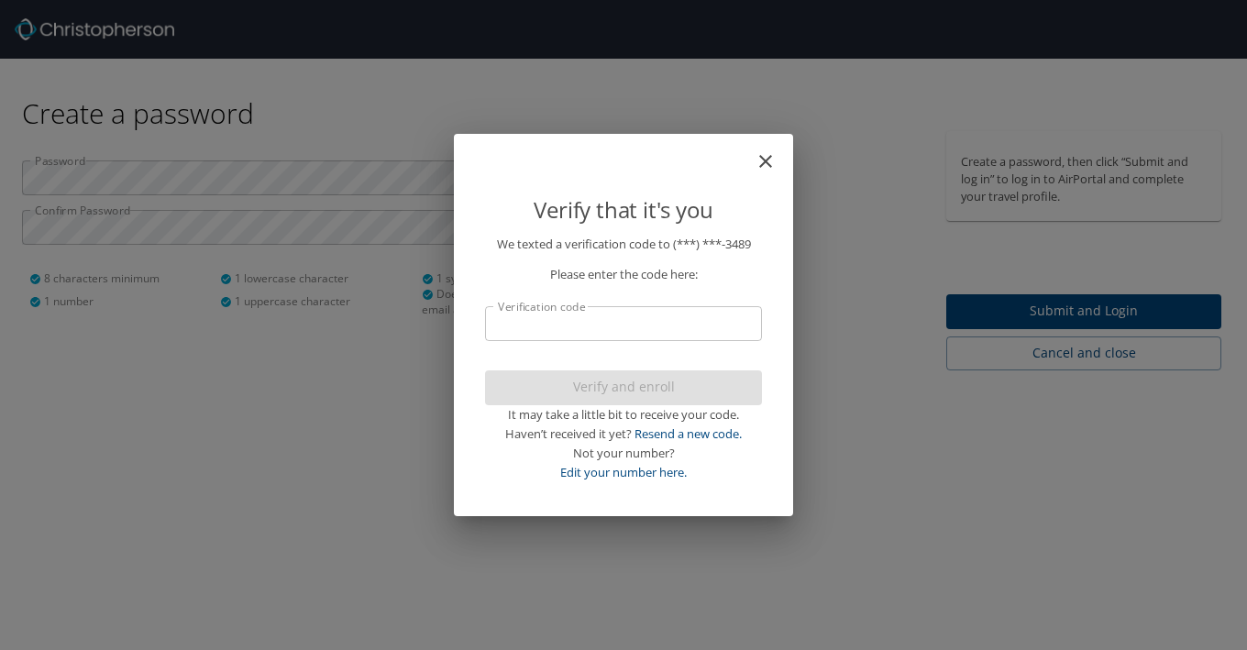
click at [612, 331] on input "Verification code" at bounding box center [623, 323] width 277 height 35
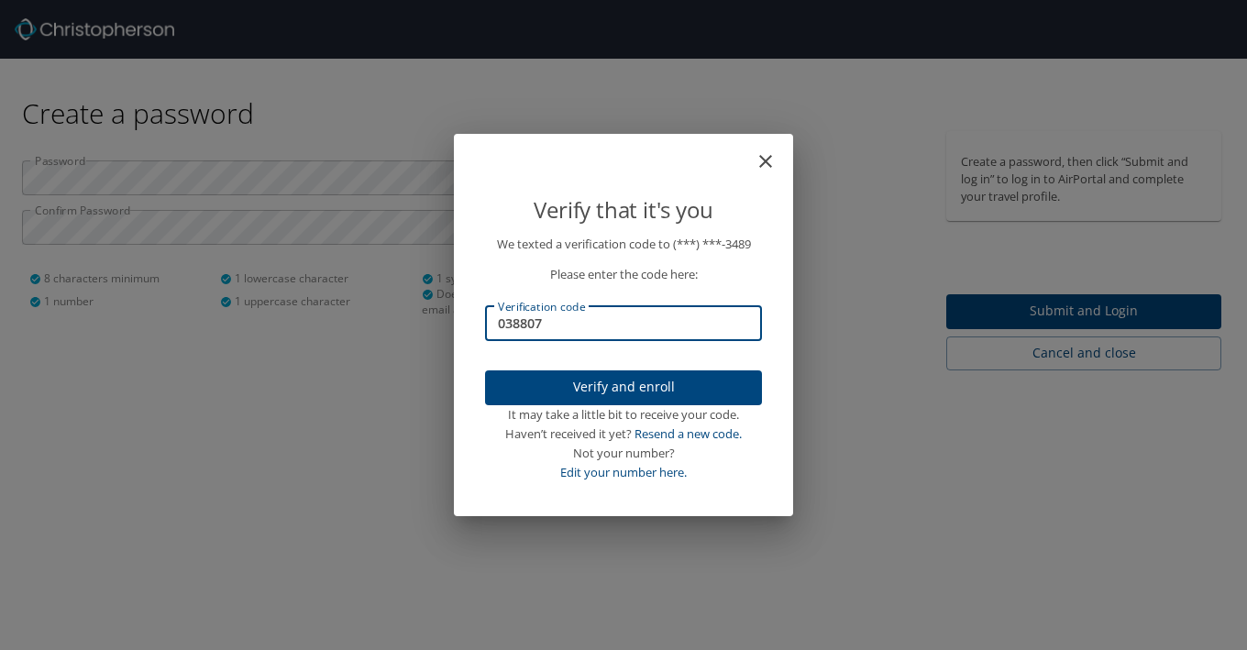
type input "038807"
click at [591, 388] on span "Verify and enroll" at bounding box center [624, 387] width 248 height 23
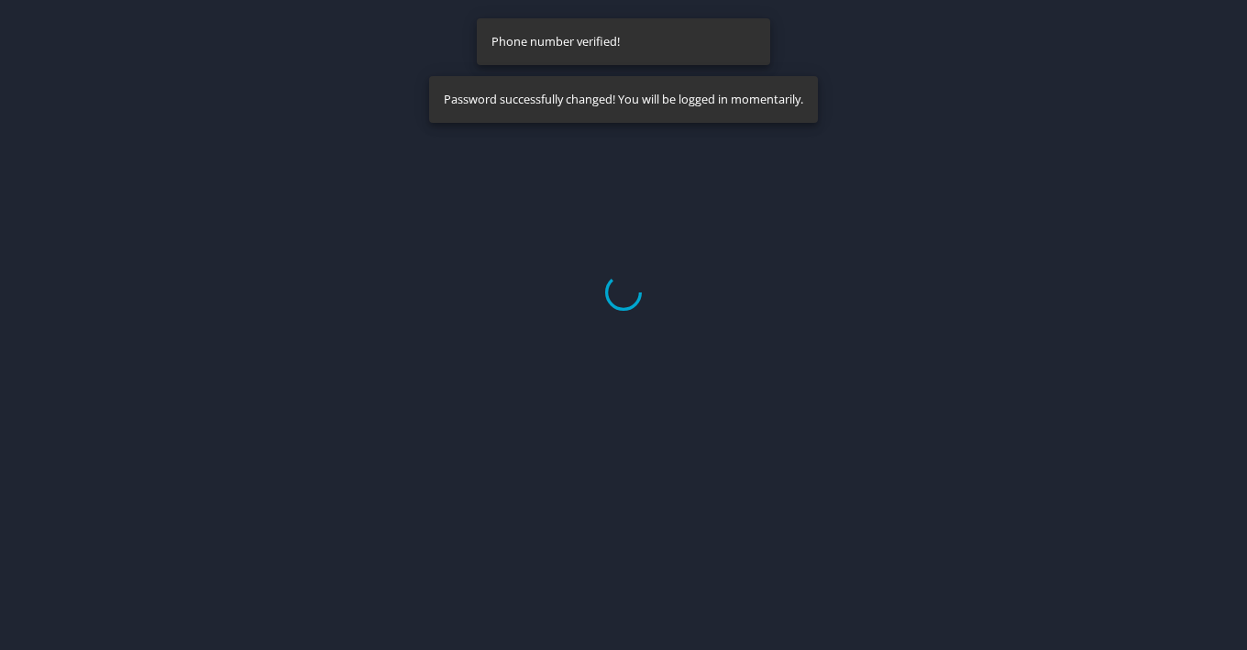
select select "US"
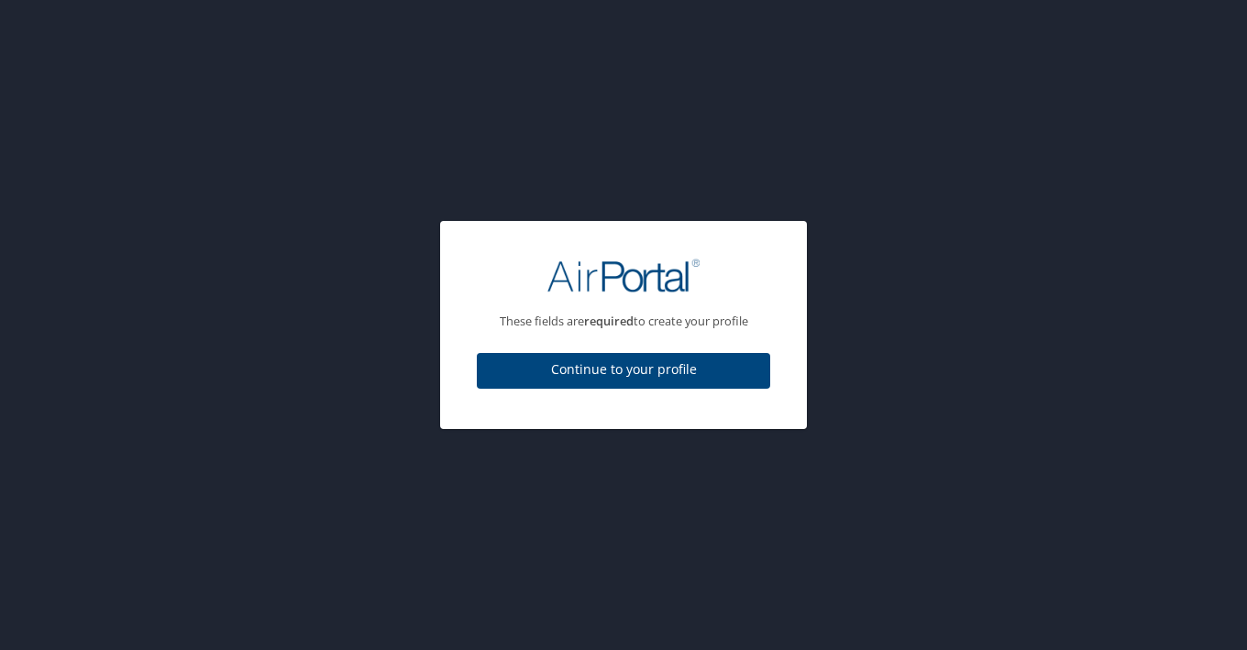
click at [643, 376] on span "Continue to your profile" at bounding box center [624, 370] width 264 height 23
select select "US"
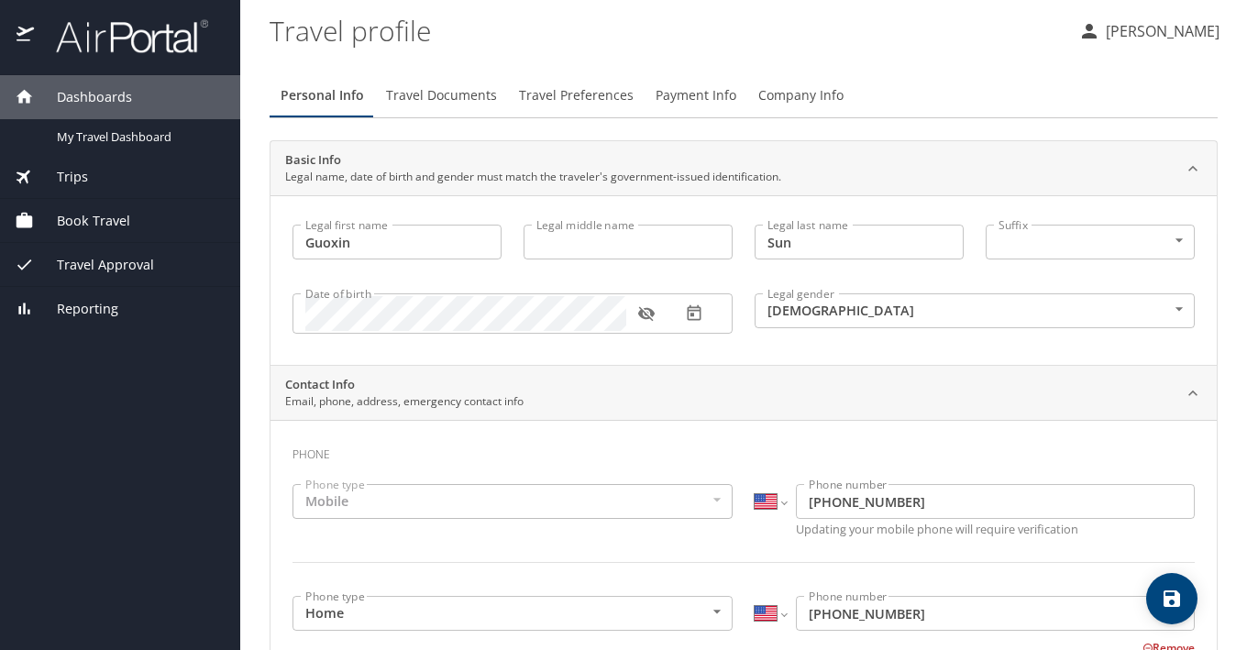
click at [429, 97] on span "Travel Documents" at bounding box center [441, 95] width 111 height 23
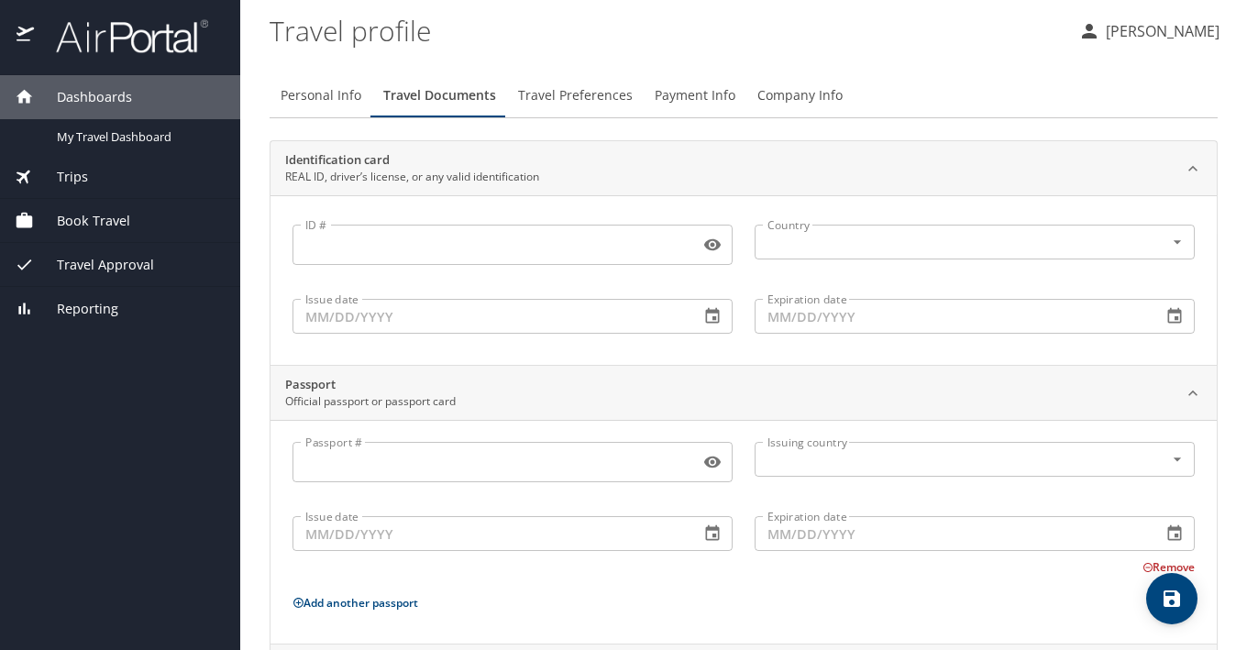
click at [299, 104] on span "Personal Info" at bounding box center [321, 95] width 81 height 23
select select "US"
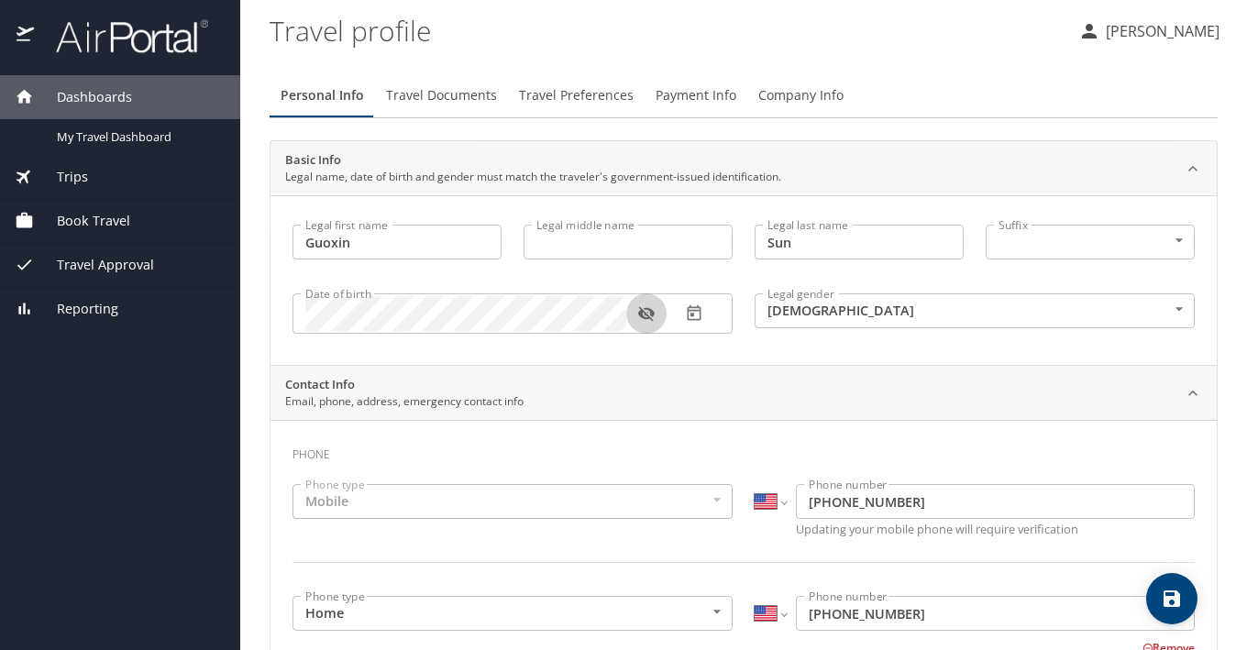
click at [645, 315] on icon "button" at bounding box center [646, 314] width 17 height 15
click at [458, 94] on span "Travel Documents" at bounding box center [441, 95] width 111 height 23
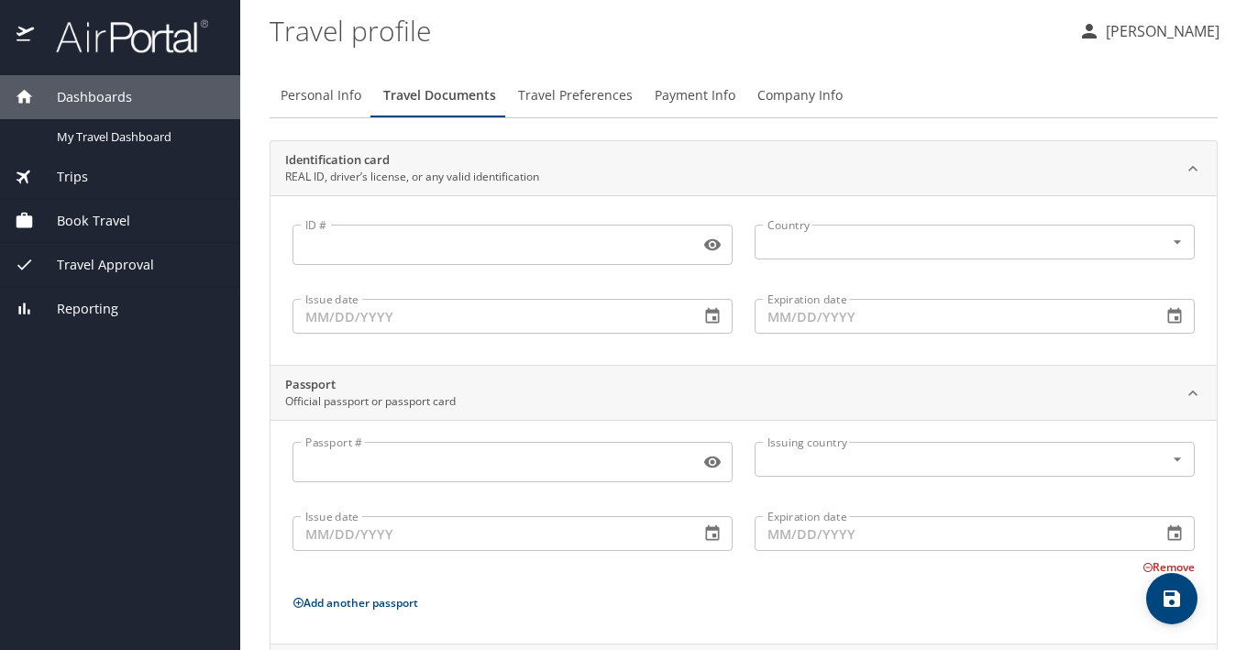
click at [338, 247] on input "ID #" at bounding box center [493, 244] width 400 height 35
click at [672, 105] on span "Payment Info" at bounding box center [695, 95] width 81 height 23
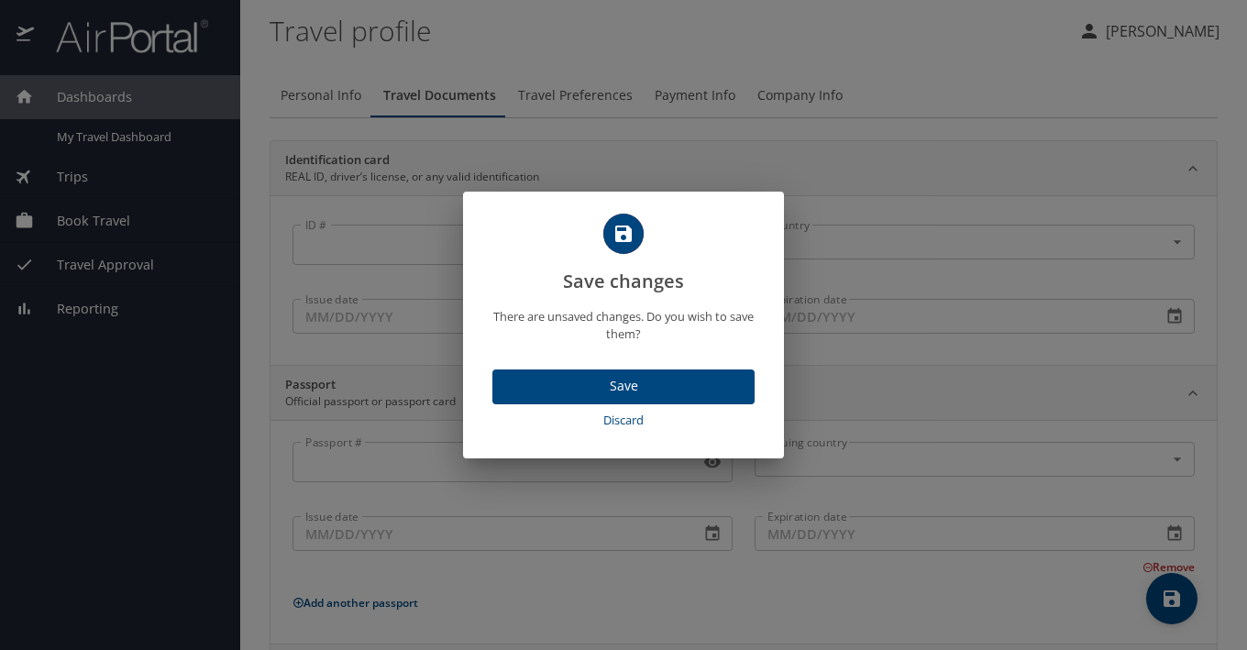
click at [619, 419] on span "Discard" at bounding box center [624, 420] width 248 height 21
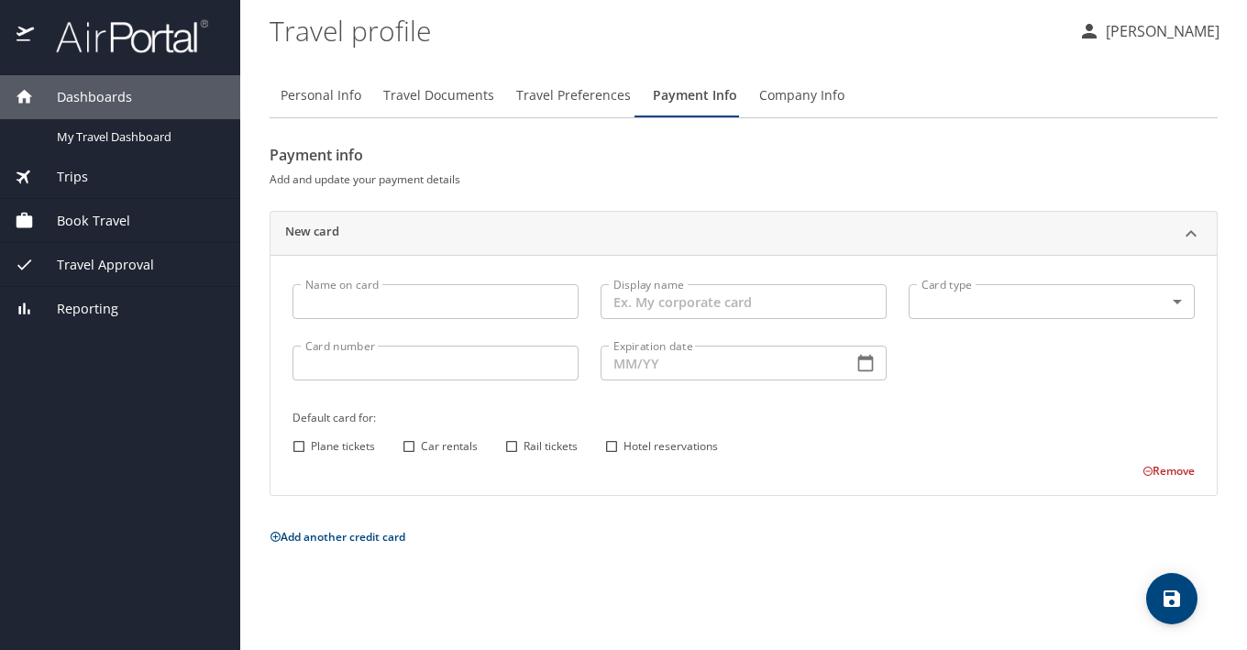
click at [449, 97] on span "Travel Documents" at bounding box center [438, 95] width 111 height 23
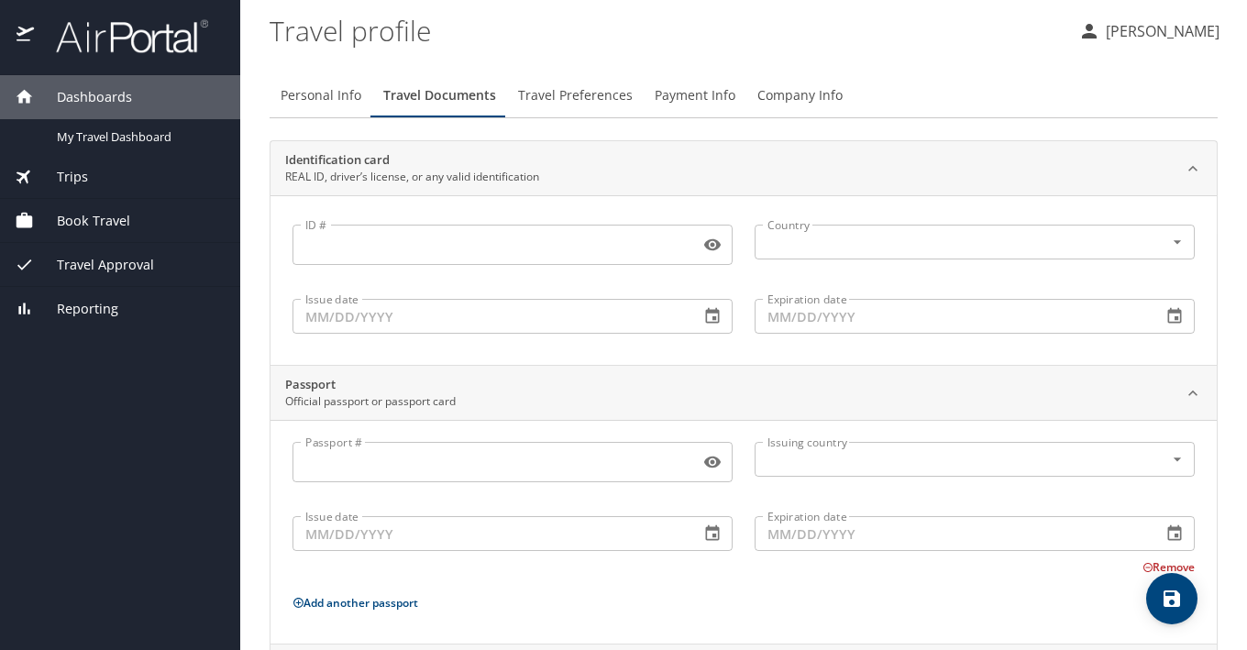
click at [434, 256] on input "ID #" at bounding box center [493, 244] width 400 height 35
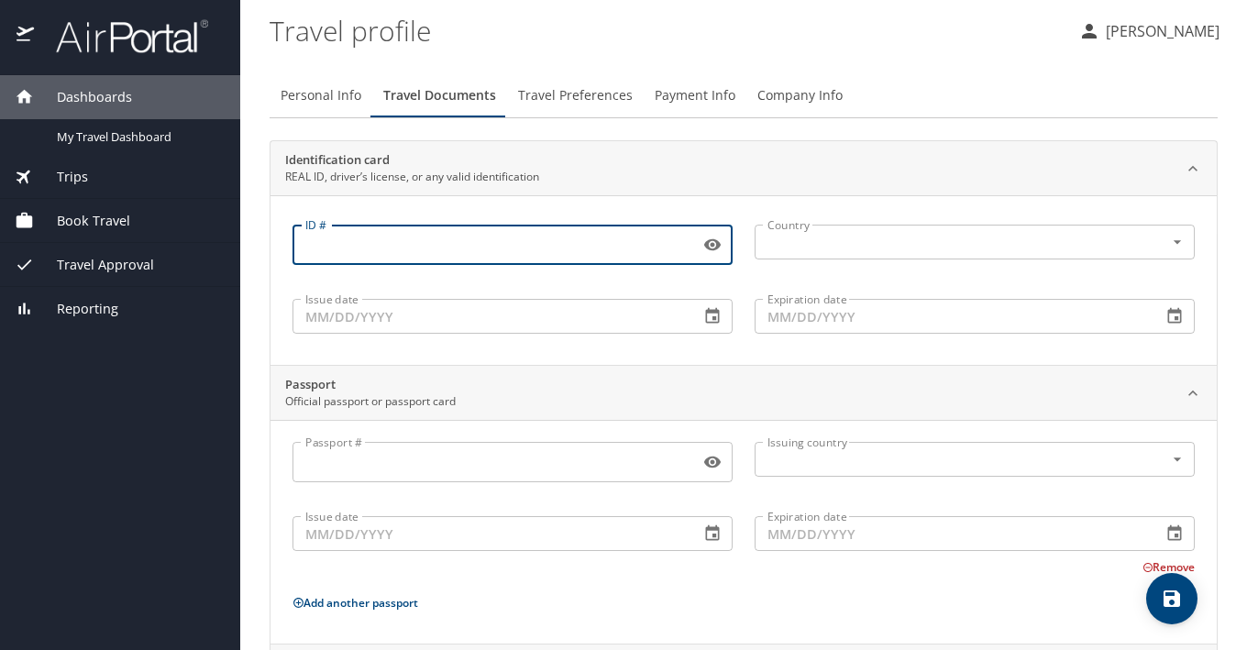
click at [97, 230] on div "Book Travel" at bounding box center [120, 221] width 240 height 44
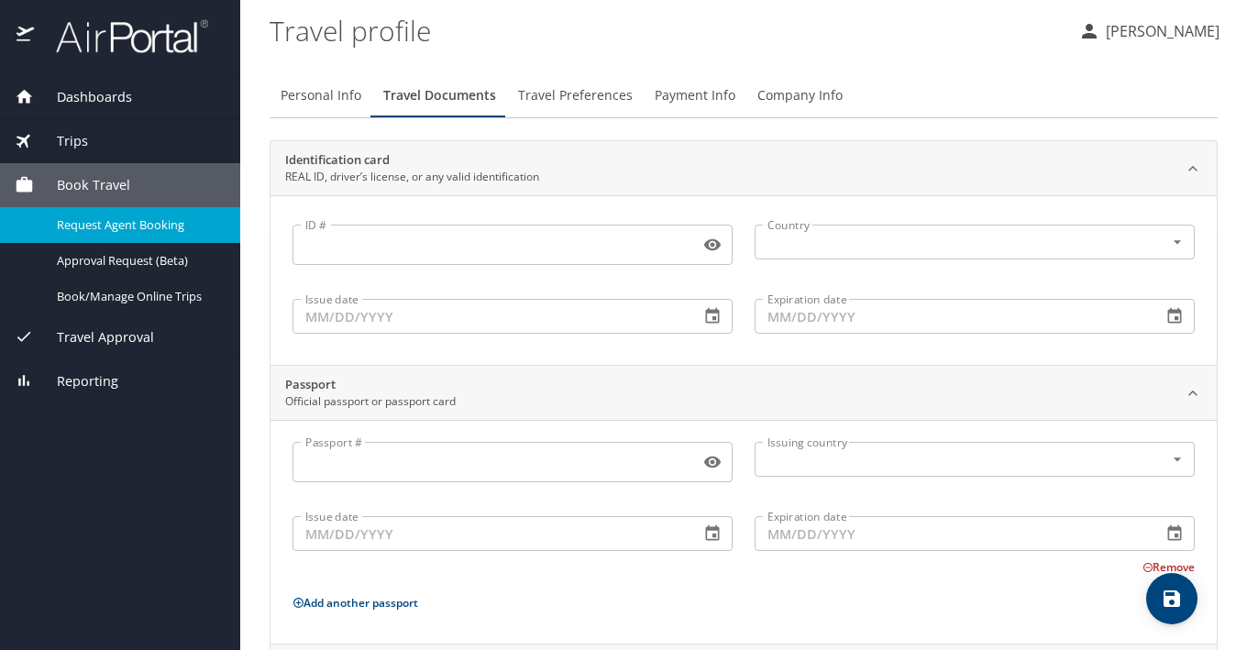
click at [161, 235] on link "Request Agent Booking" at bounding box center [120, 225] width 240 height 36
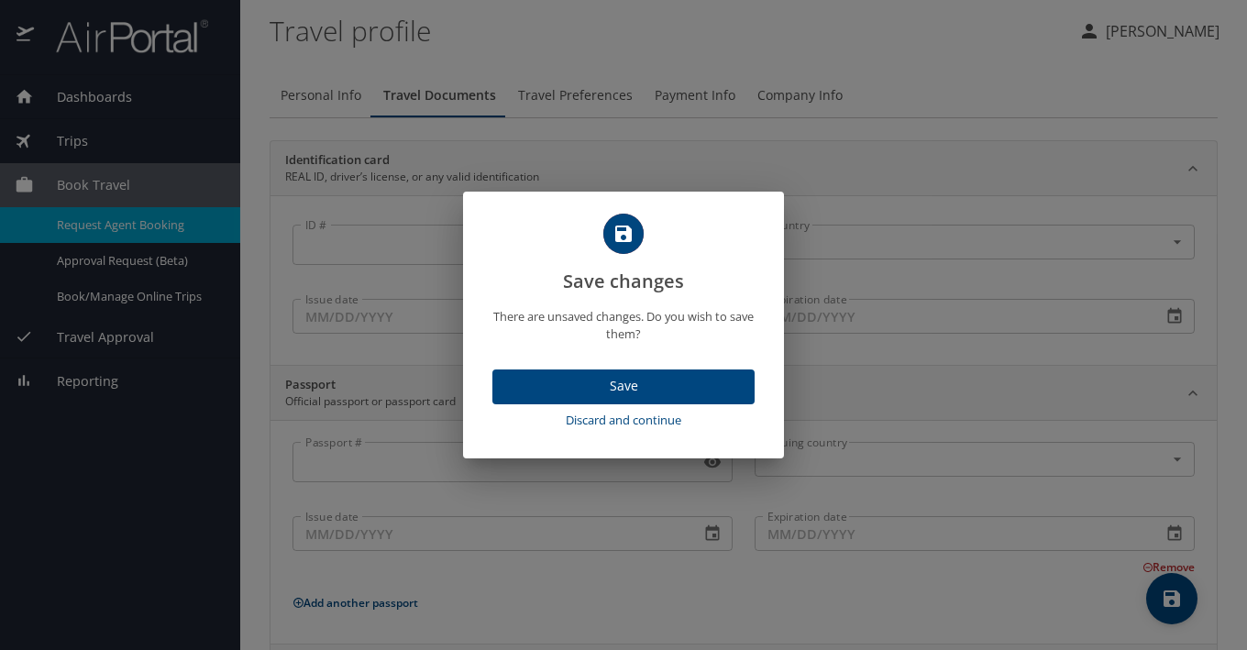
click at [578, 425] on span "Discard and continue" at bounding box center [624, 420] width 248 height 21
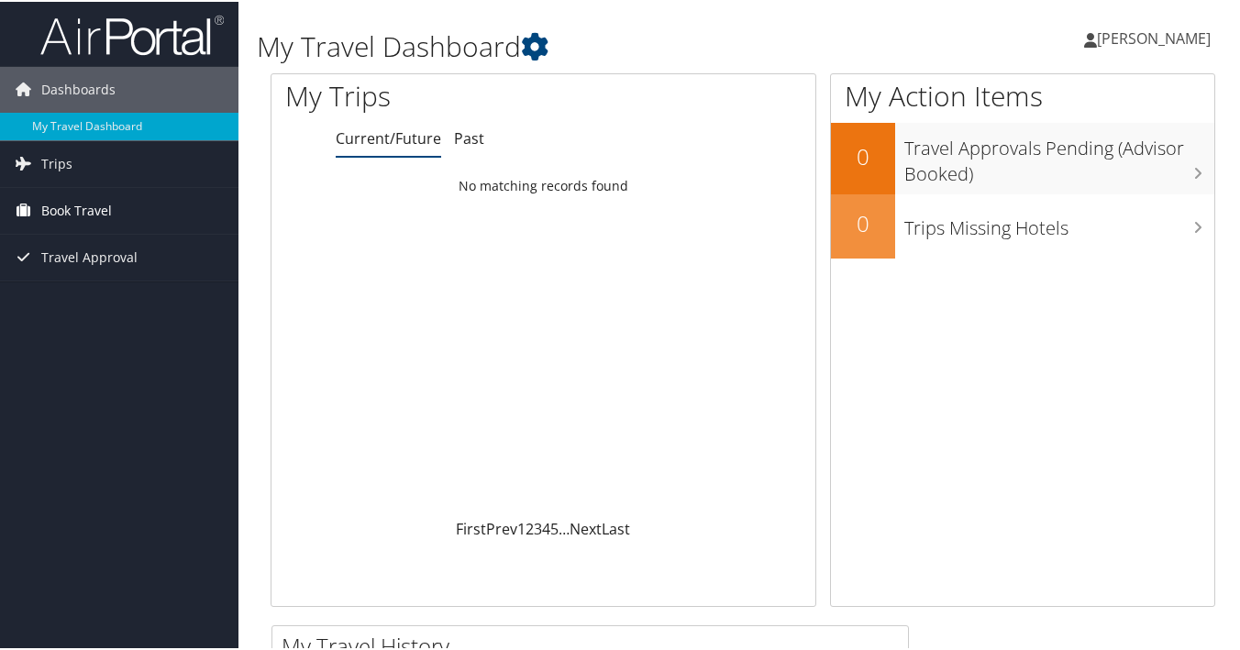
click at [55, 215] on span "Book Travel" at bounding box center [76, 209] width 71 height 46
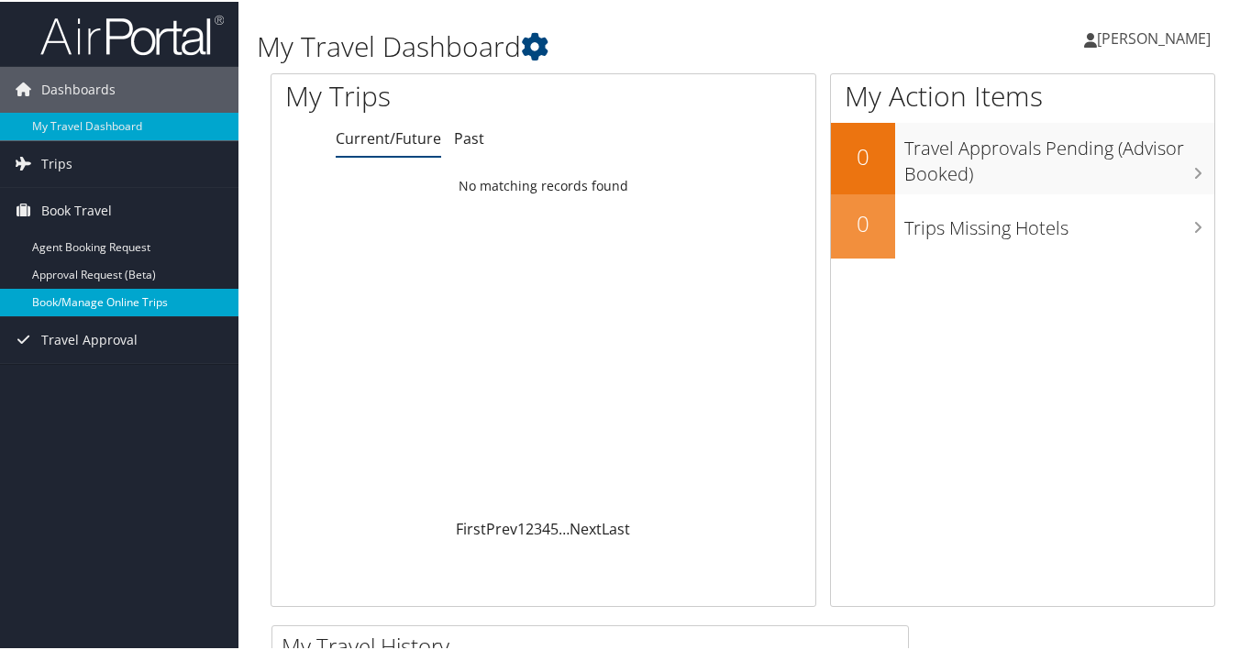
click at [74, 293] on link "Book/Manage Online Trips" at bounding box center [119, 301] width 238 height 28
click at [132, 309] on link "Book/Manage Online Trips" at bounding box center [119, 301] width 238 height 28
click at [169, 291] on link "Book/Manage Online Trips" at bounding box center [119, 301] width 238 height 28
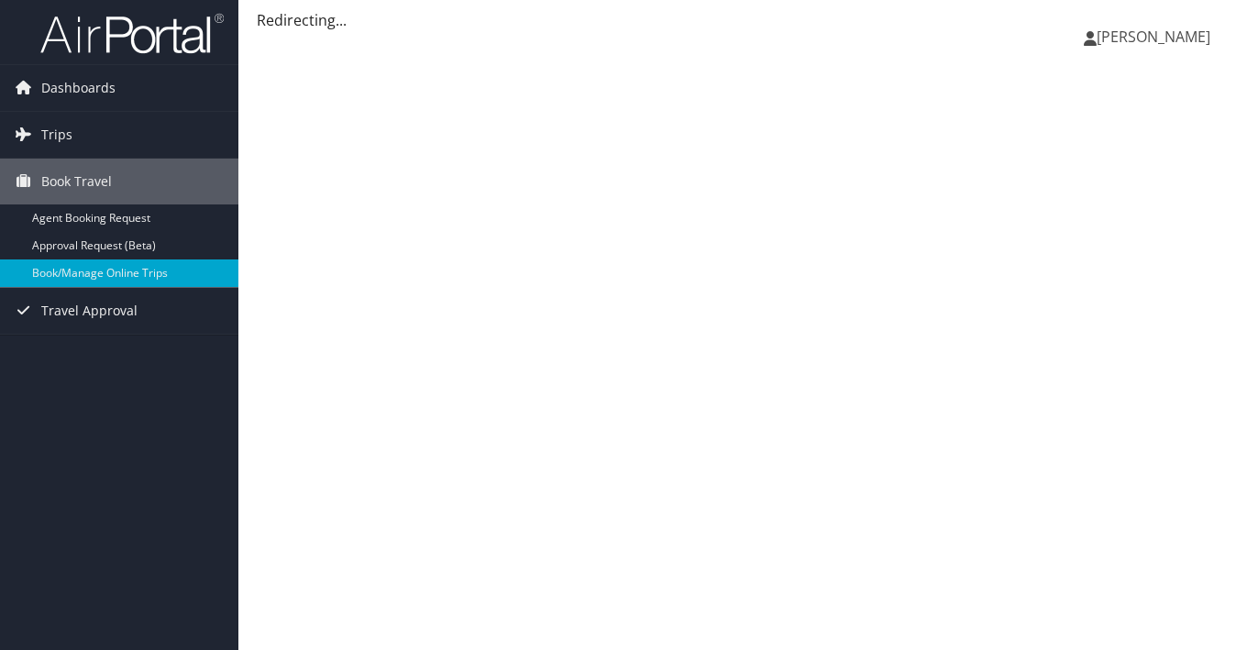
scroll to position [5, 0]
